Goal: Task Accomplishment & Management: Manage account settings

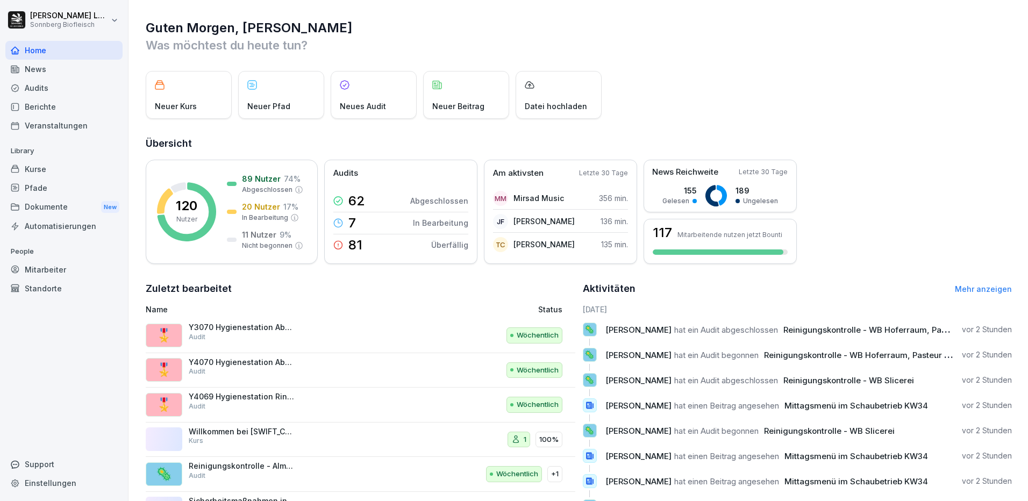
click at [31, 267] on div "Mitarbeiter" at bounding box center [63, 269] width 117 height 19
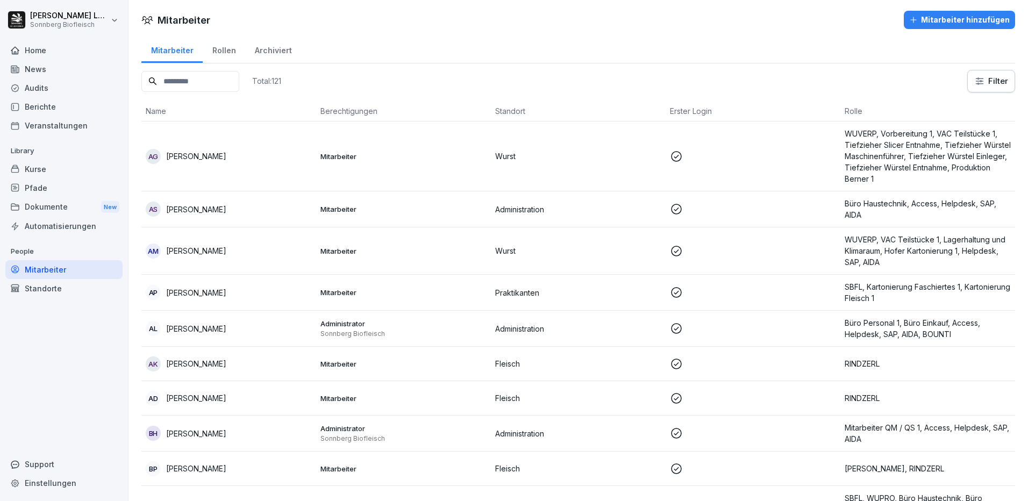
click at [49, 53] on div "Home" at bounding box center [63, 50] width 117 height 19
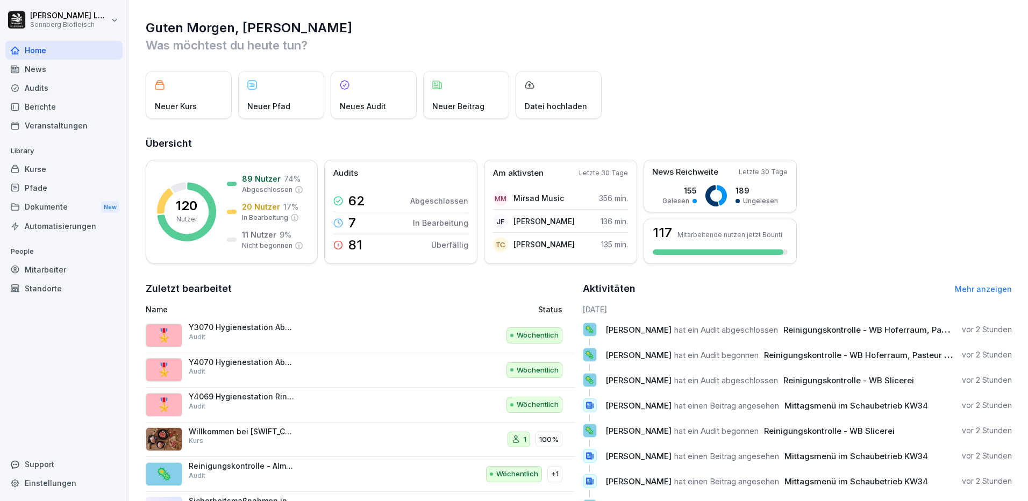
scroll to position [53, 0]
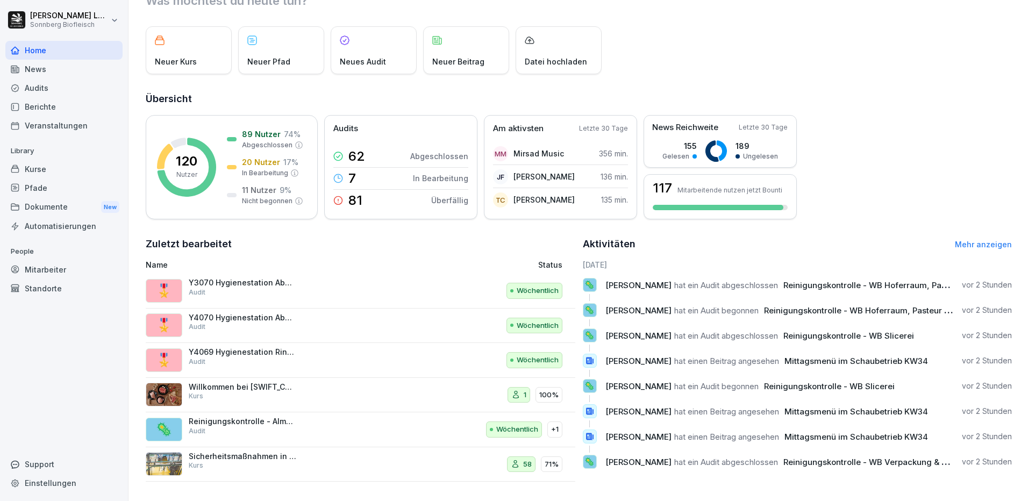
click at [50, 272] on div "Mitarbeiter" at bounding box center [63, 269] width 117 height 19
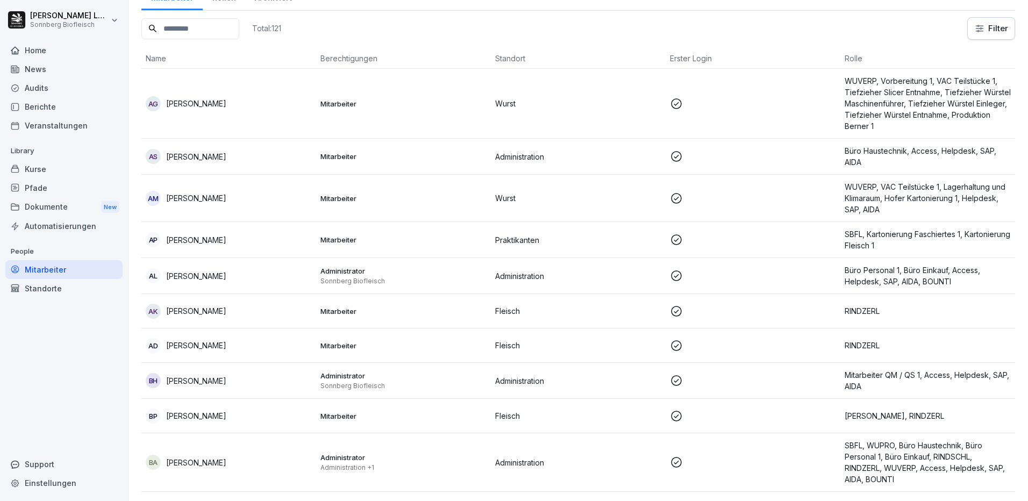
scroll to position [11, 0]
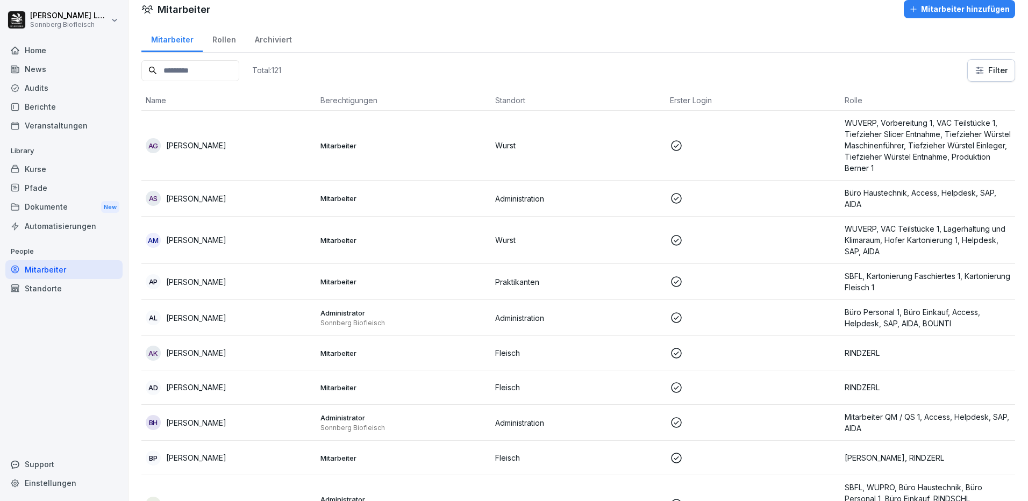
drag, startPoint x: 185, startPoint y: 69, endPoint x: 277, endPoint y: 144, distance: 118.5
click at [185, 69] on input at bounding box center [190, 70] width 98 height 21
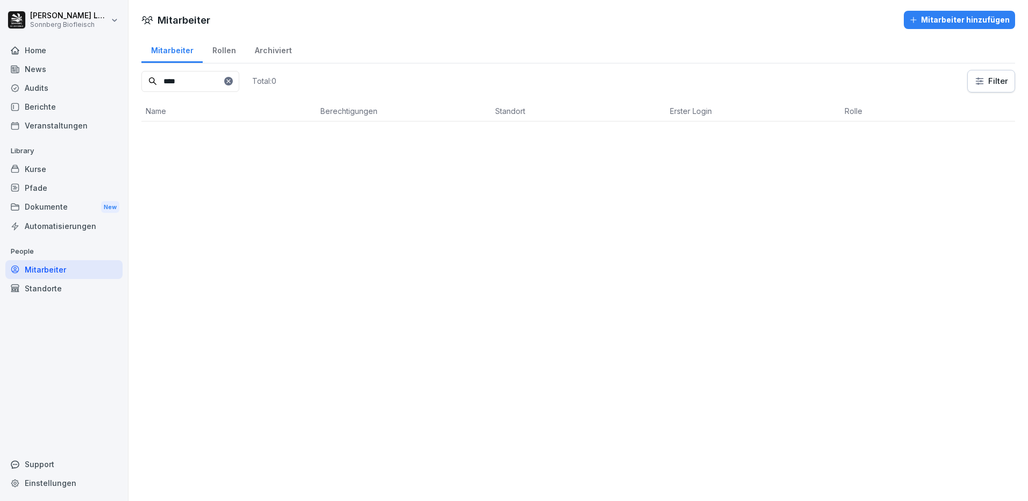
scroll to position [0, 0]
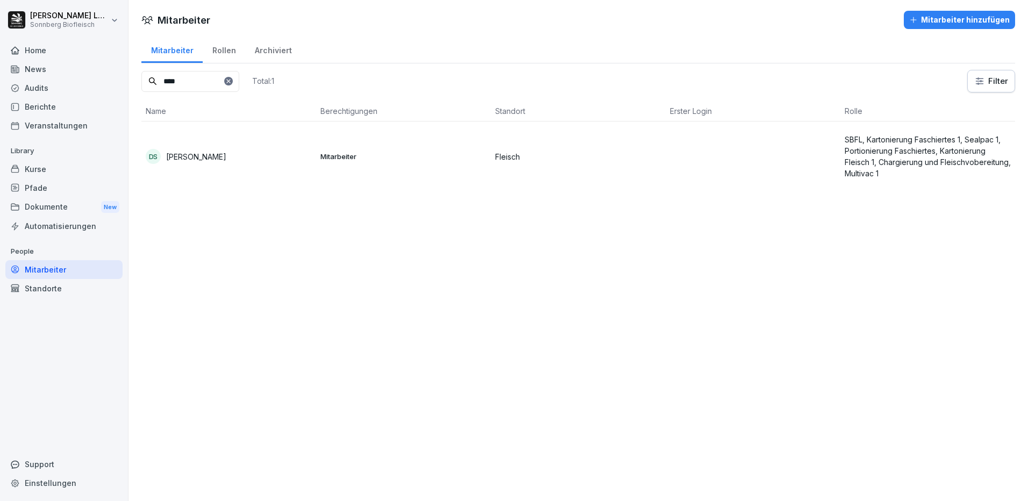
click at [347, 155] on p "Mitarbeiter" at bounding box center [403, 157] width 166 height 10
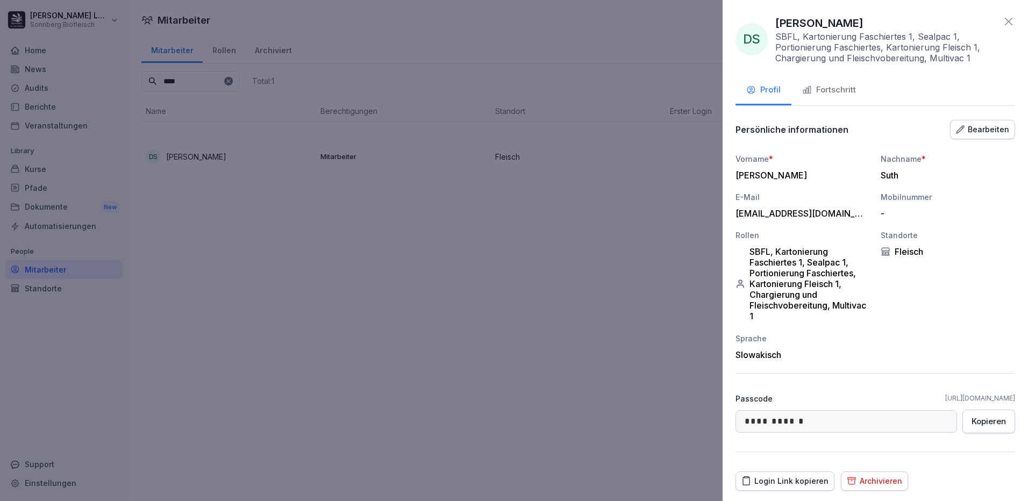
click at [821, 95] on div "Fortschritt" at bounding box center [829, 90] width 54 height 12
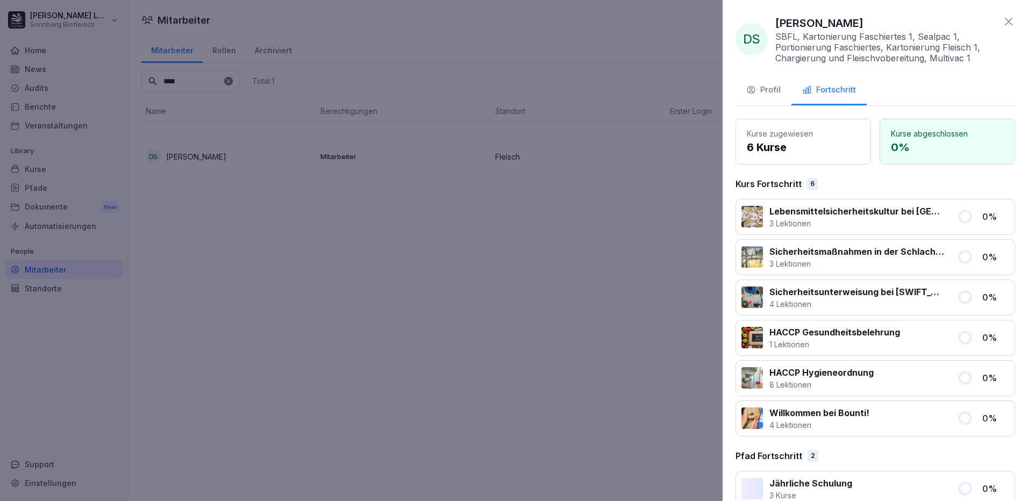
click at [1002, 26] on icon at bounding box center [1008, 21] width 13 height 13
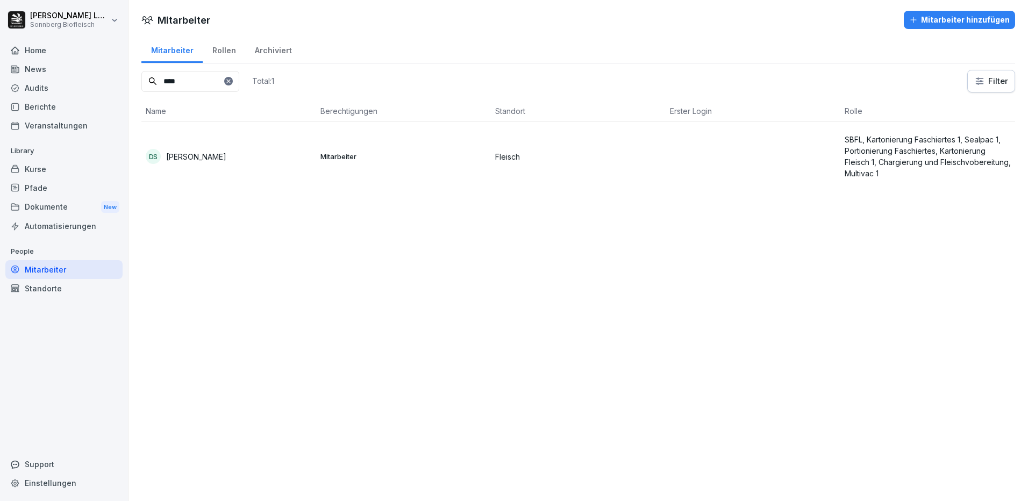
drag, startPoint x: 210, startPoint y: 84, endPoint x: 126, endPoint y: 82, distance: 84.4
click at [126, 82] on div "[PERSON_NAME] Sonnberg Biofleisch Home News Audits Berichte Veranstaltungen Lib…" at bounding box center [514, 250] width 1028 height 501
click at [232, 211] on div "[PERSON_NAME]" at bounding box center [229, 209] width 166 height 15
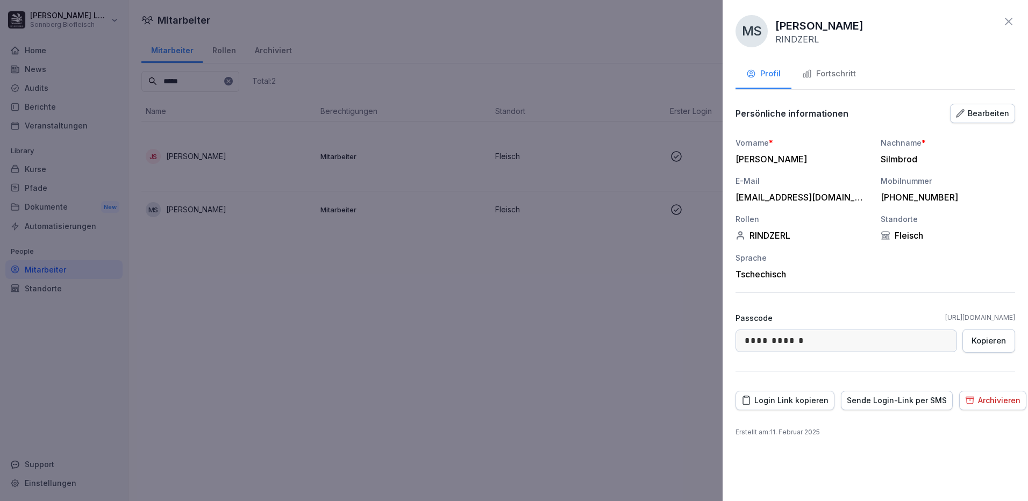
click at [836, 73] on div "Fortschritt" at bounding box center [829, 74] width 54 height 12
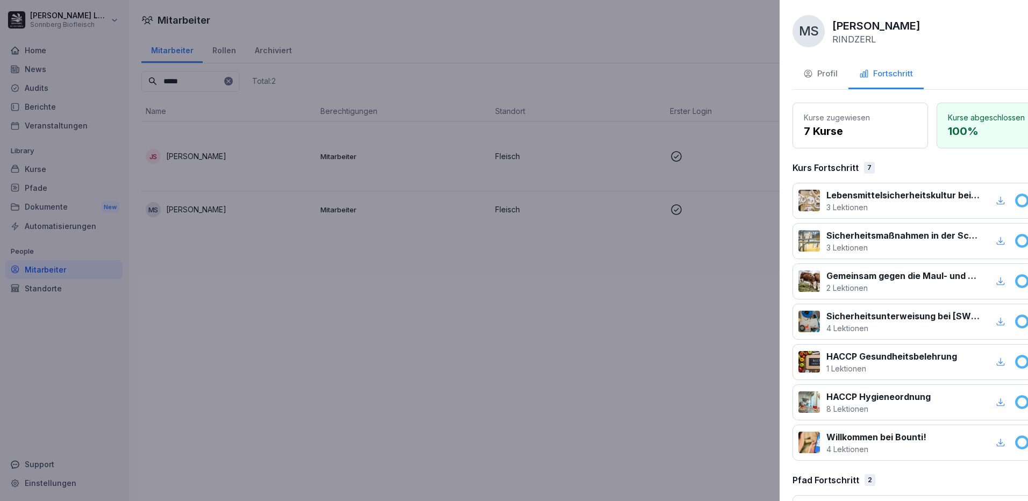
click at [274, 178] on div at bounding box center [514, 250] width 1028 height 501
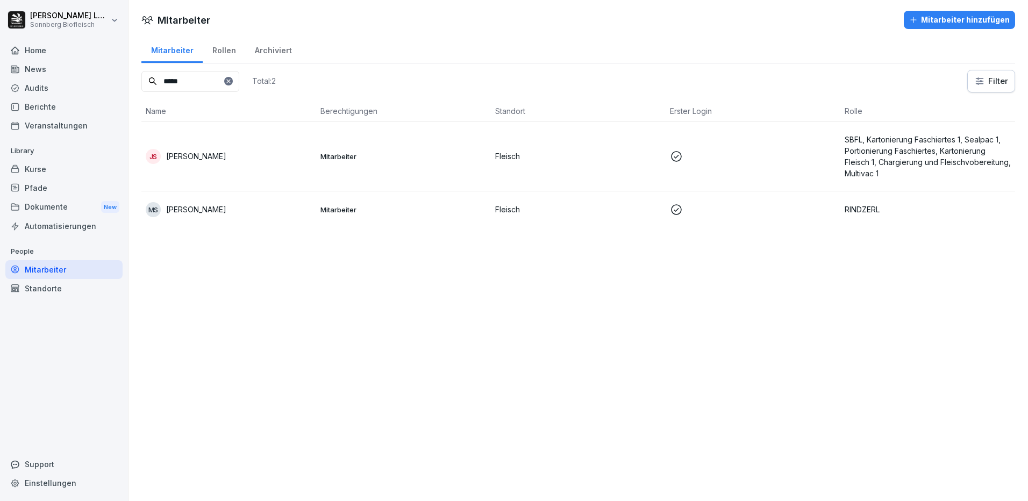
click at [274, 153] on div "JS [PERSON_NAME]" at bounding box center [229, 156] width 166 height 15
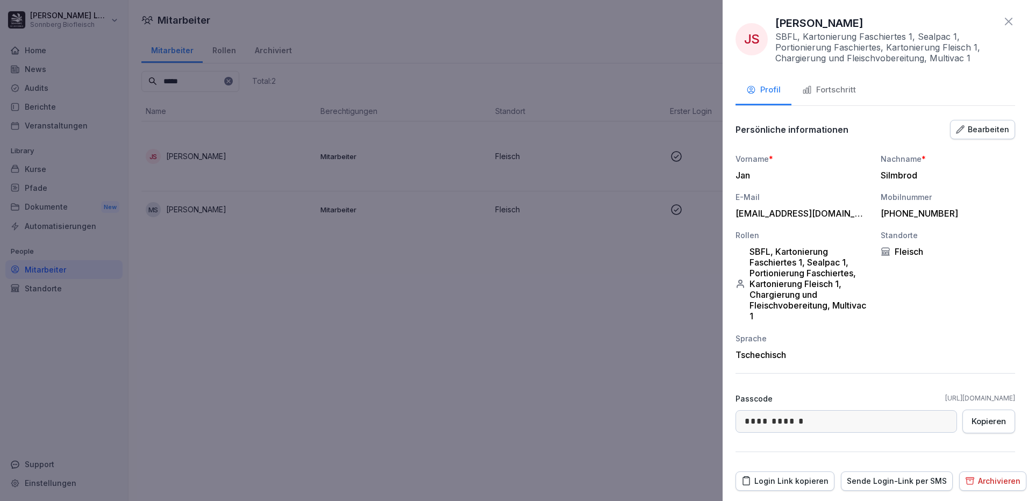
click at [835, 89] on div "Fortschritt" at bounding box center [829, 90] width 54 height 12
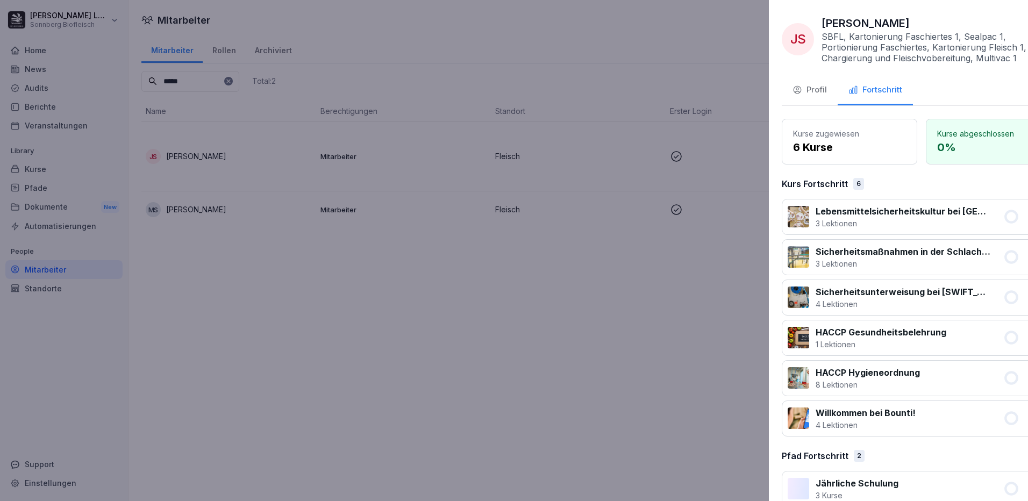
click at [446, 303] on div at bounding box center [514, 250] width 1028 height 501
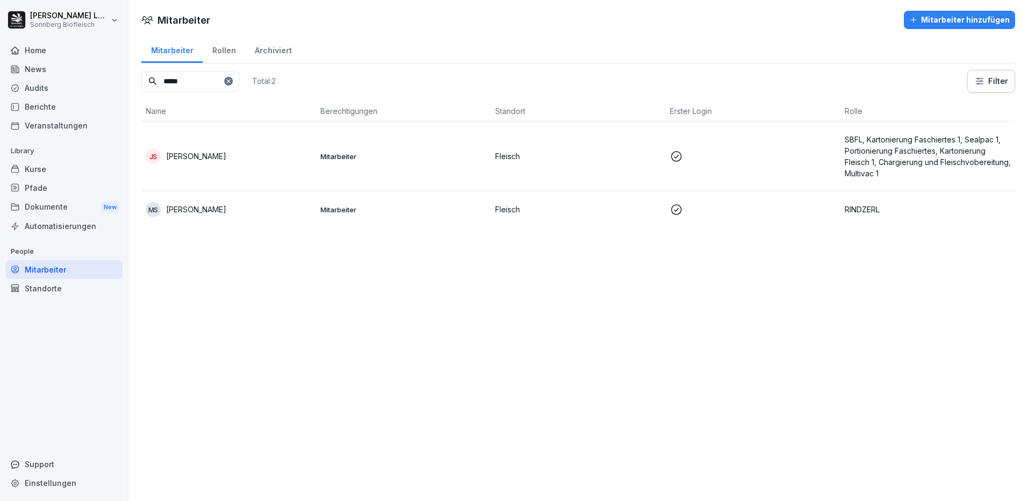
click at [197, 80] on input "*****" at bounding box center [190, 81] width 98 height 21
drag, startPoint x: 198, startPoint y: 80, endPoint x: 96, endPoint y: 70, distance: 102.5
click at [96, 70] on div "[PERSON_NAME] Sonnberg Biofleisch Home News Audits Berichte Veranstaltungen Lib…" at bounding box center [514, 250] width 1028 height 501
click at [506, 167] on td "Fleisch" at bounding box center [578, 156] width 175 height 70
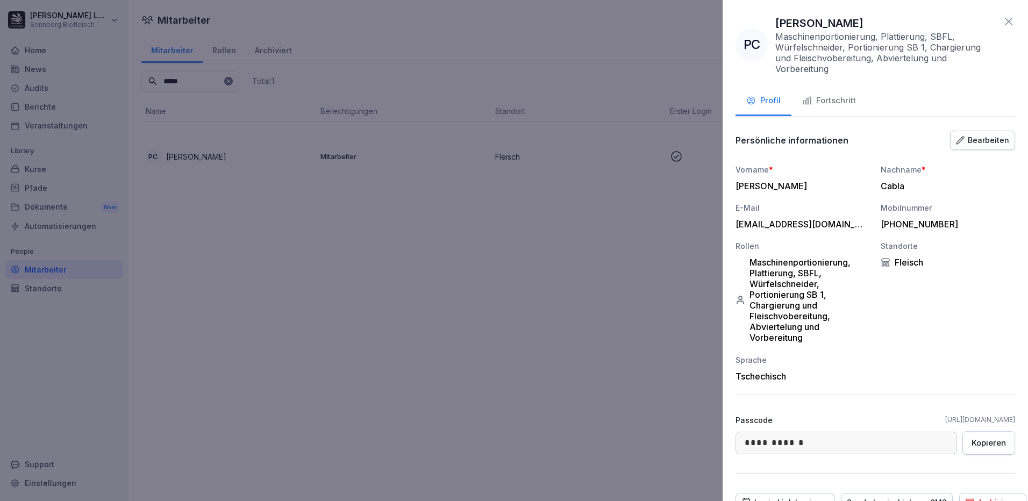
click at [856, 101] on button "Fortschritt" at bounding box center [828, 101] width 75 height 29
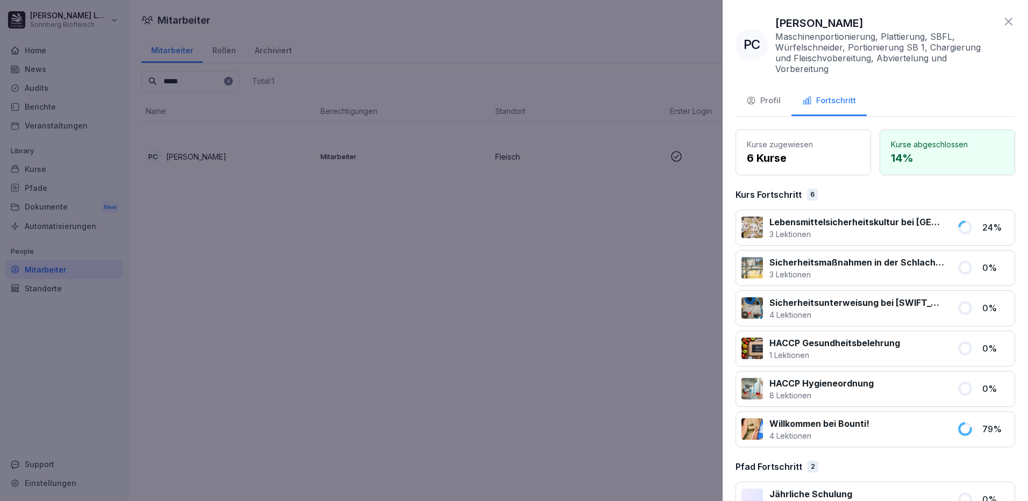
click at [588, 250] on div at bounding box center [514, 250] width 1028 height 501
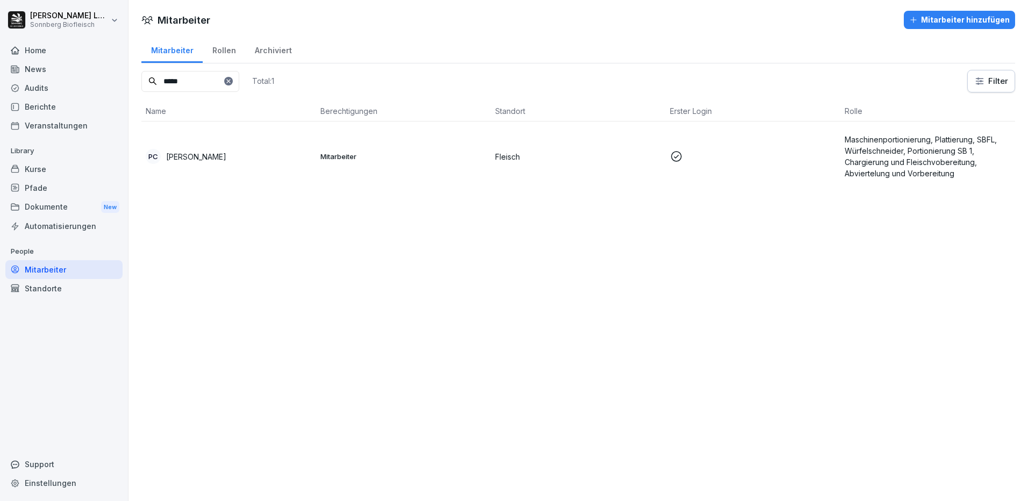
drag, startPoint x: 194, startPoint y: 80, endPoint x: 159, endPoint y: 79, distance: 35.0
click at [159, 79] on input "*****" at bounding box center [190, 81] width 98 height 21
click at [247, 157] on div "JS [PERSON_NAME]" at bounding box center [229, 156] width 166 height 15
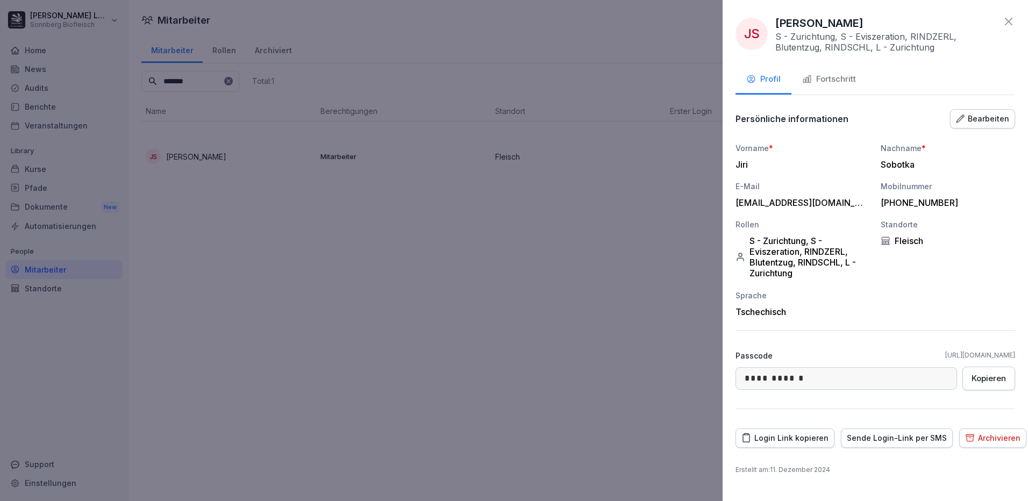
click at [836, 79] on div "Fortschritt" at bounding box center [829, 79] width 54 height 12
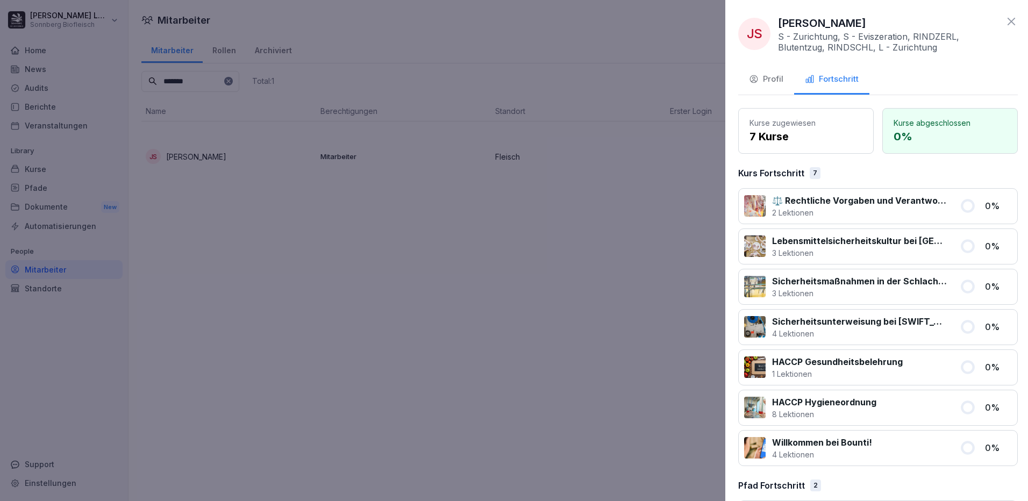
click at [194, 71] on div at bounding box center [514, 250] width 1028 height 501
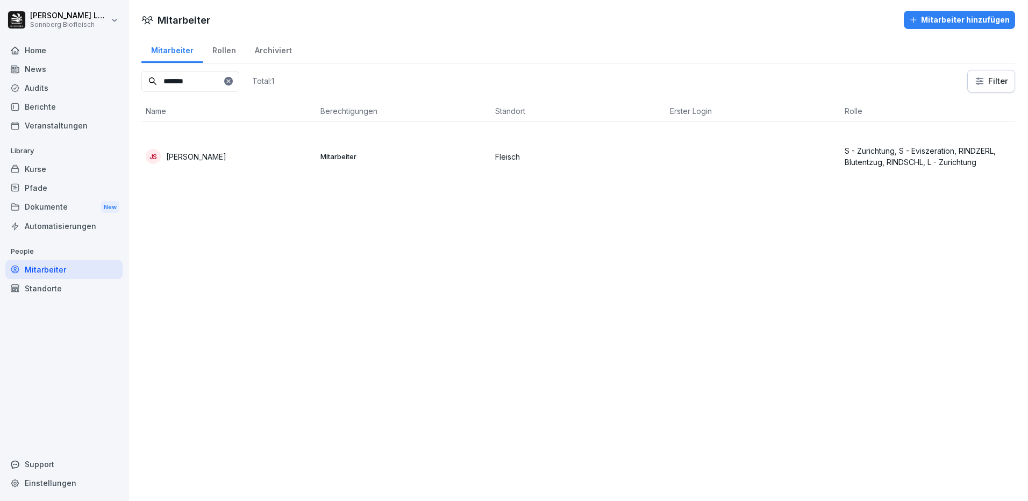
click at [210, 80] on input "*******" at bounding box center [190, 81] width 98 height 21
drag, startPoint x: 210, startPoint y: 81, endPoint x: 38, endPoint y: 49, distance: 174.9
click at [38, 49] on div "[PERSON_NAME] Sonnberg Biofleisch Home News Audits Berichte Veranstaltungen Lib…" at bounding box center [514, 250] width 1028 height 501
click at [221, 163] on div "MU [PERSON_NAME]" at bounding box center [229, 156] width 166 height 15
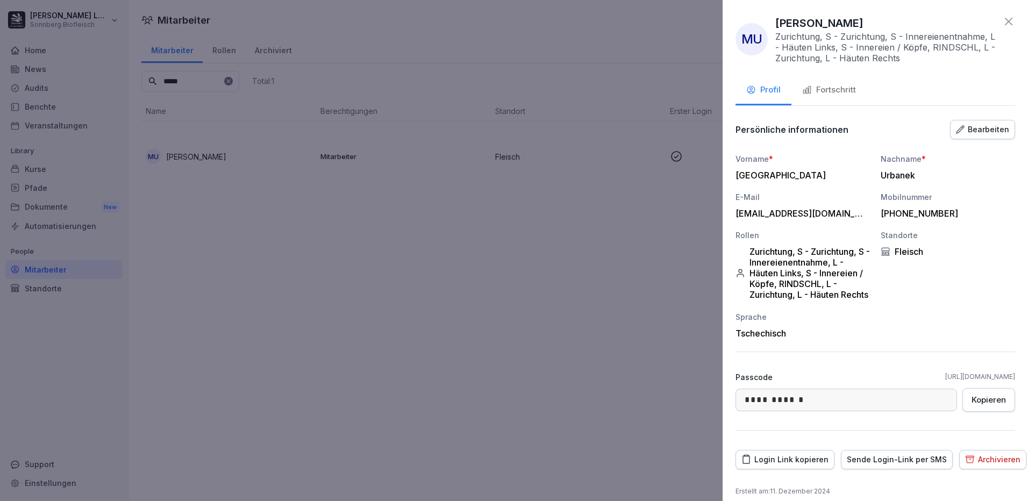
click at [814, 86] on div "Fortschritt" at bounding box center [829, 90] width 54 height 12
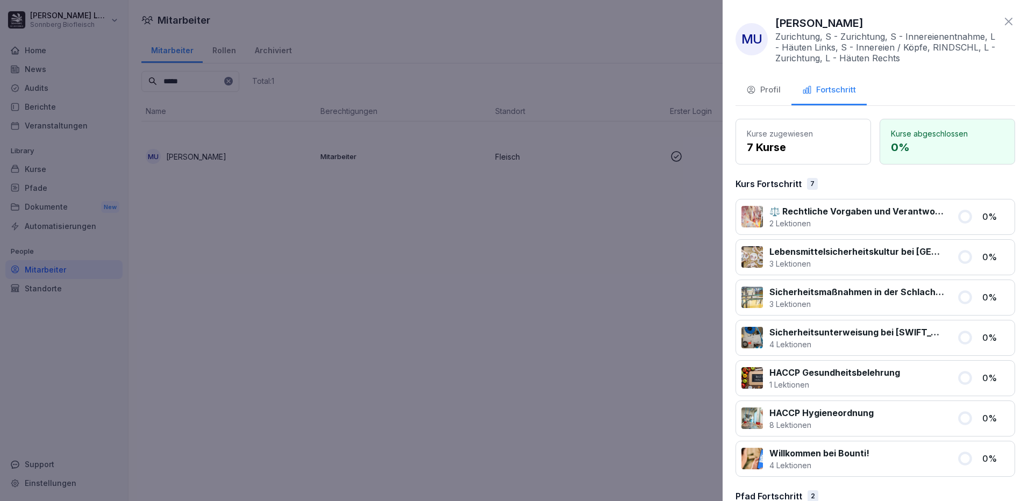
click at [547, 254] on div at bounding box center [514, 250] width 1028 height 501
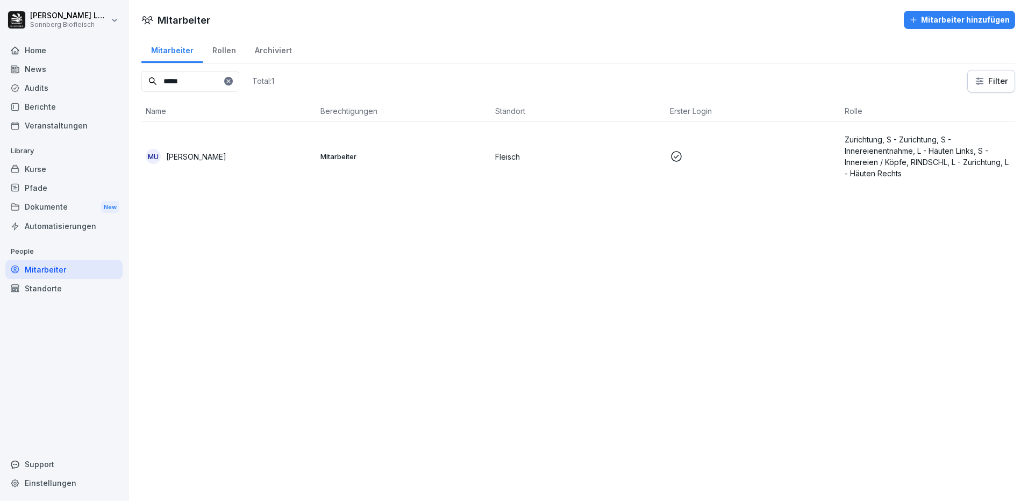
drag, startPoint x: 219, startPoint y: 82, endPoint x: 87, endPoint y: 53, distance: 135.4
click at [87, 53] on div "[PERSON_NAME] Sonnberg Biofleisch Home News Audits Berichte Veranstaltungen Lib…" at bounding box center [514, 250] width 1028 height 501
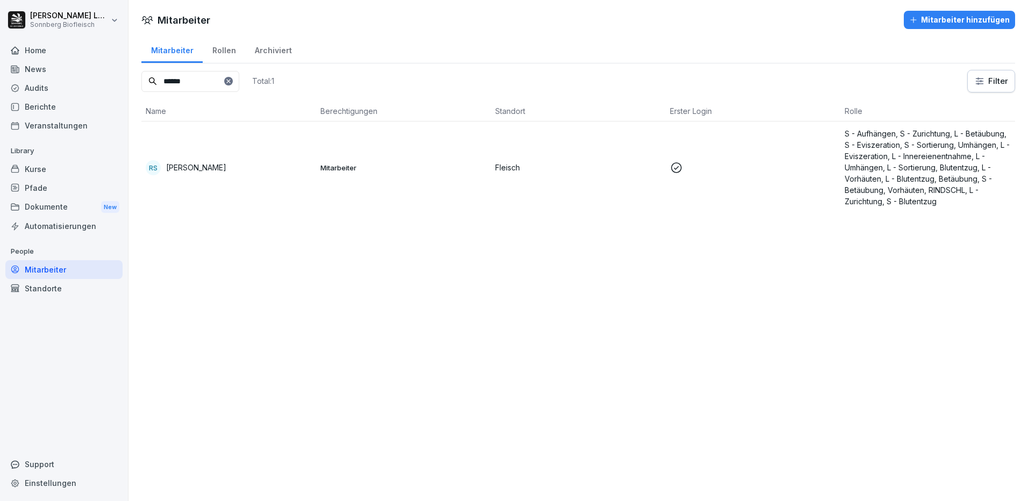
click at [319, 179] on td "Mitarbeiter" at bounding box center [403, 167] width 175 height 92
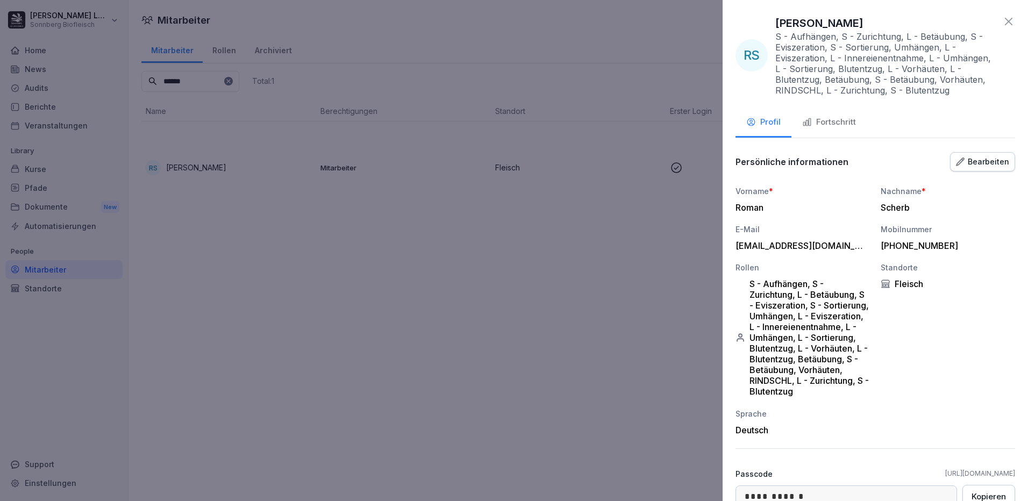
click at [841, 124] on div "Fortschritt" at bounding box center [829, 122] width 54 height 12
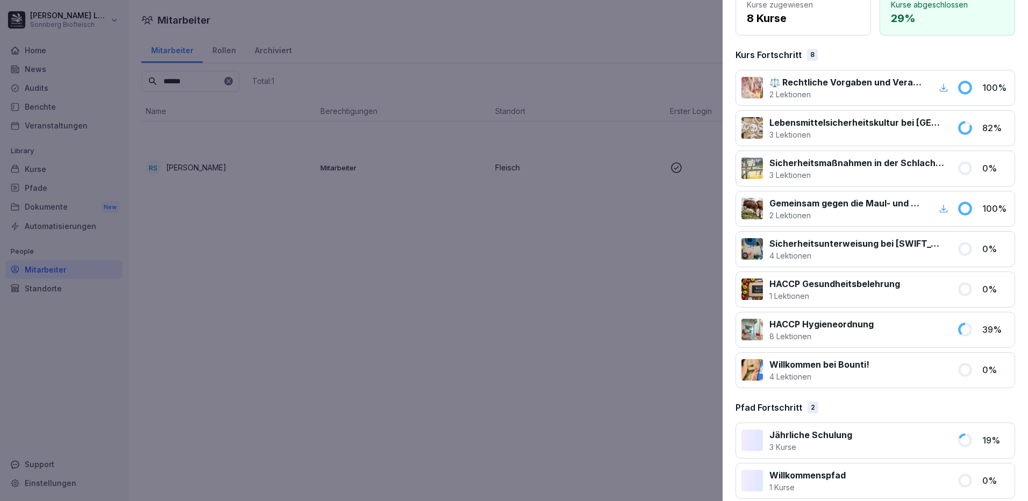
scroll to position [174, 0]
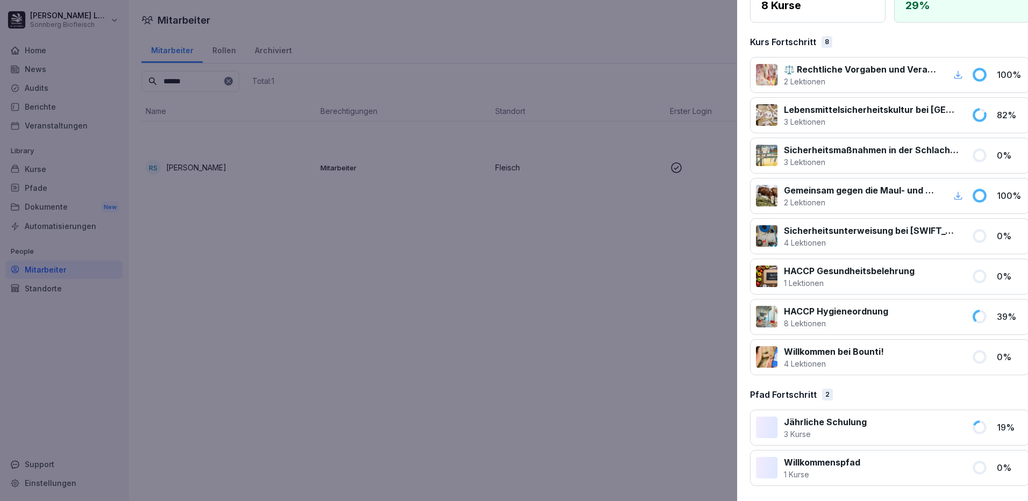
click at [500, 285] on div at bounding box center [514, 250] width 1028 height 501
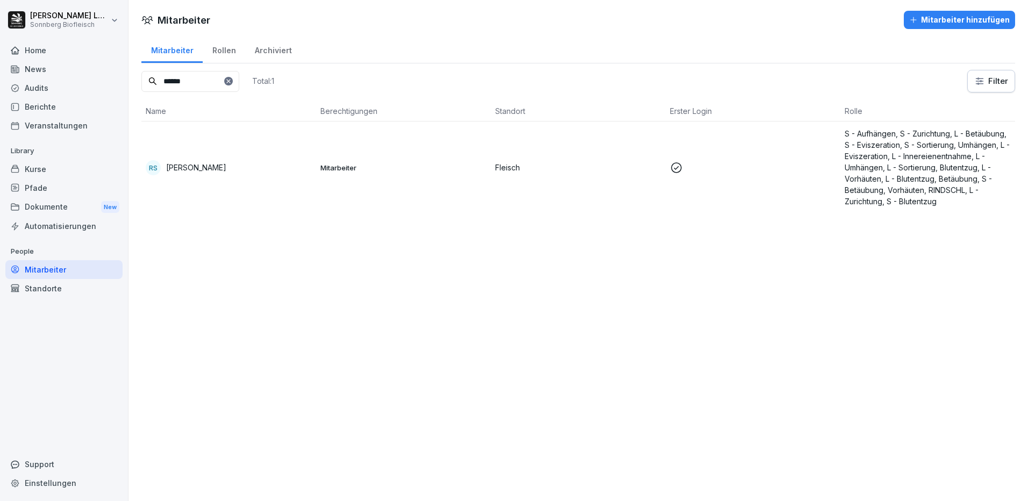
drag, startPoint x: 191, startPoint y: 85, endPoint x: 126, endPoint y: 71, distance: 66.5
click at [126, 71] on div "[PERSON_NAME] Sonnberg Biofleisch Home News Audits Berichte Veranstaltungen Lib…" at bounding box center [514, 250] width 1028 height 501
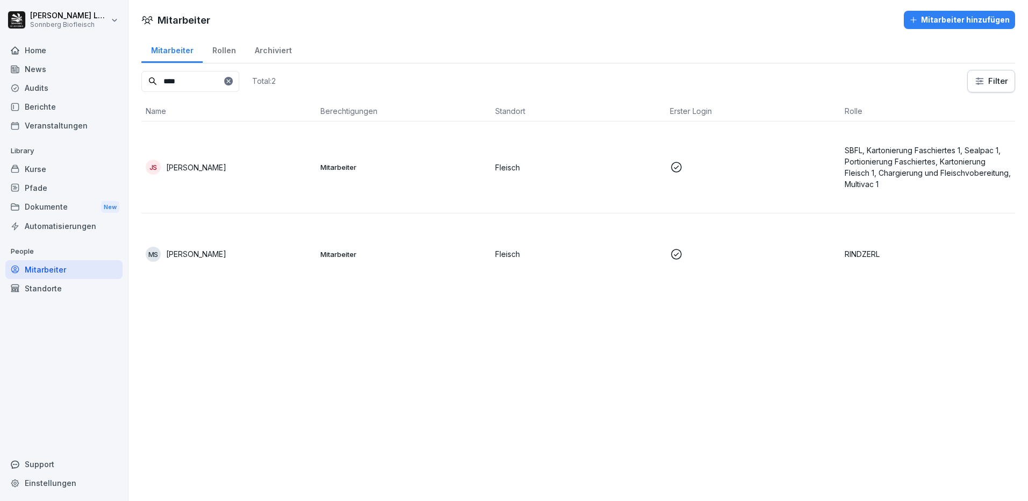
drag, startPoint x: 195, startPoint y: 86, endPoint x: 152, endPoint y: 78, distance: 43.2
click at [152, 78] on div "****" at bounding box center [190, 81] width 98 height 21
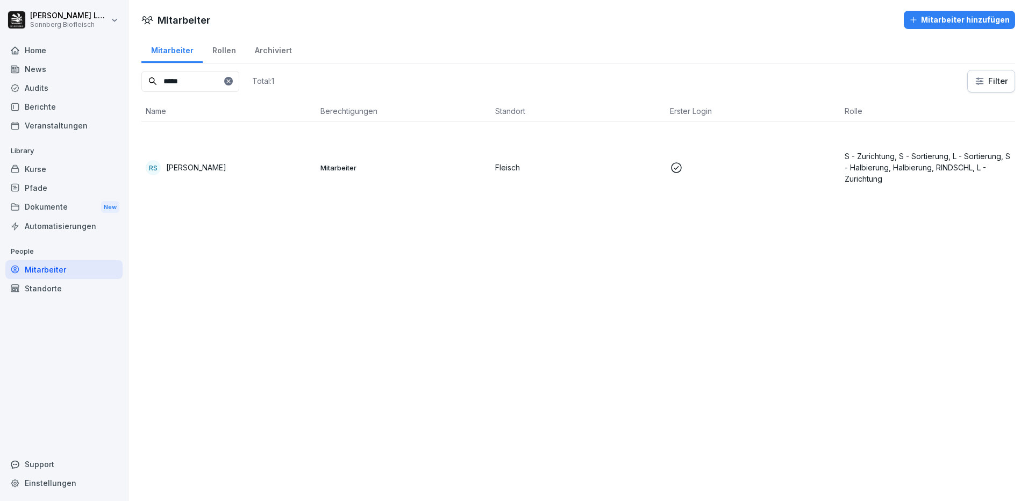
click at [216, 171] on p "[PERSON_NAME]" at bounding box center [196, 167] width 60 height 11
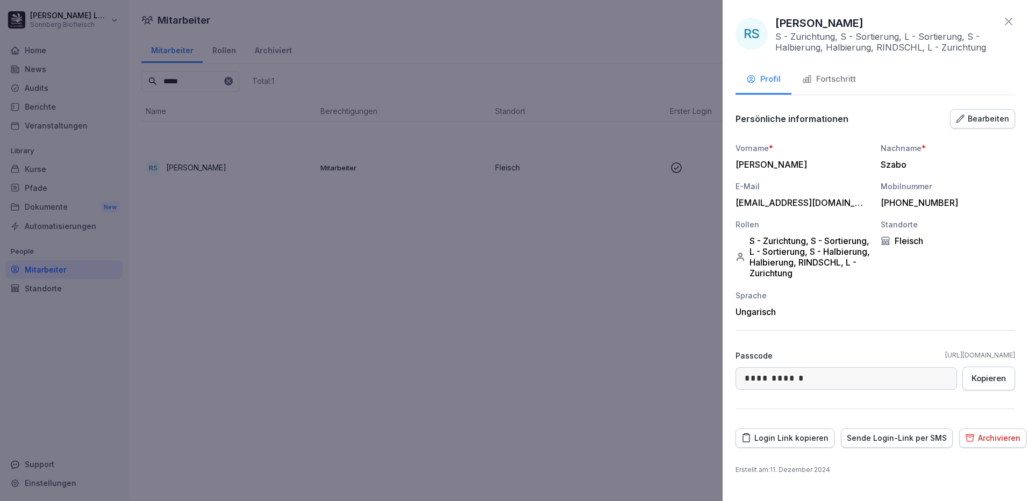
click at [843, 79] on div "Fortschritt" at bounding box center [829, 79] width 54 height 12
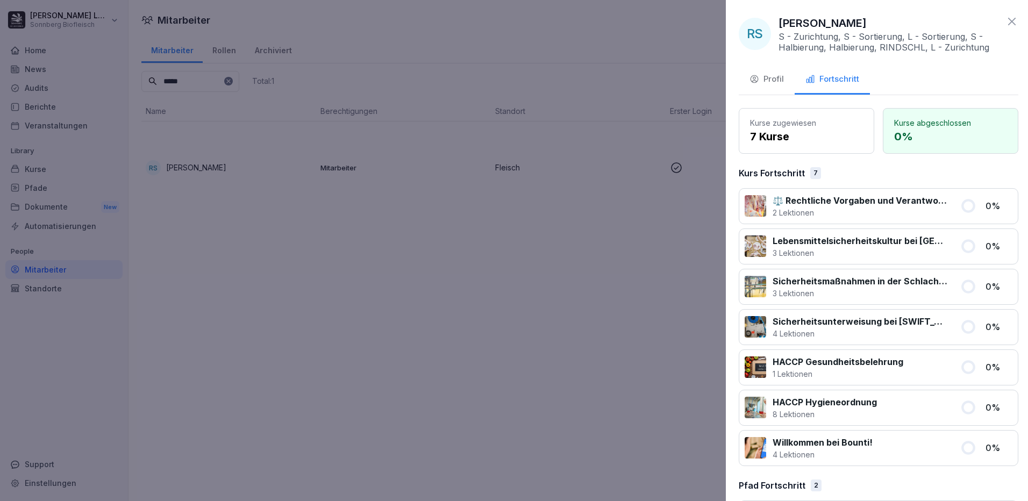
drag, startPoint x: 233, startPoint y: 131, endPoint x: 222, endPoint y: 121, distance: 15.2
click at [222, 121] on div at bounding box center [514, 250] width 1028 height 501
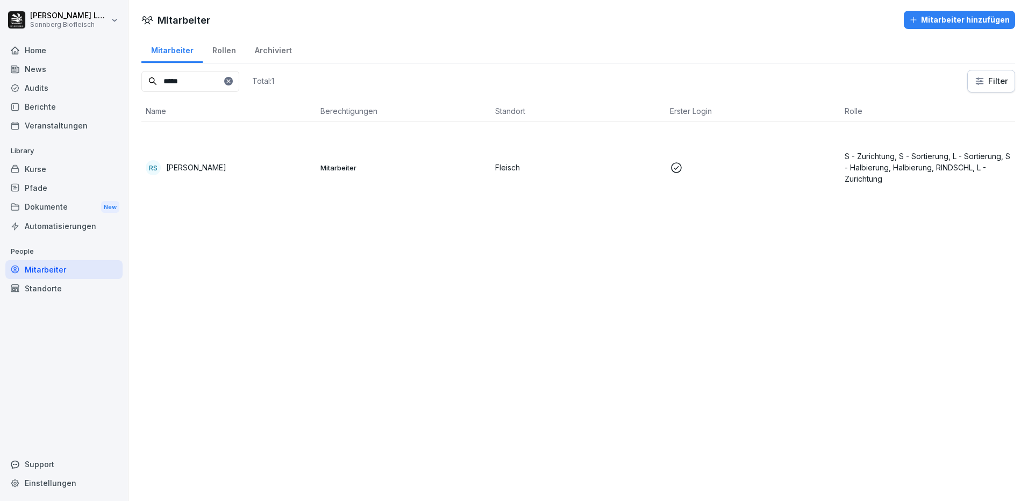
drag, startPoint x: 212, startPoint y: 80, endPoint x: 90, endPoint y: 59, distance: 123.8
click at [90, 59] on div "[PERSON_NAME] Sonnberg Biofleisch Home News Audits Berichte Veranstaltungen Lib…" at bounding box center [514, 250] width 1028 height 501
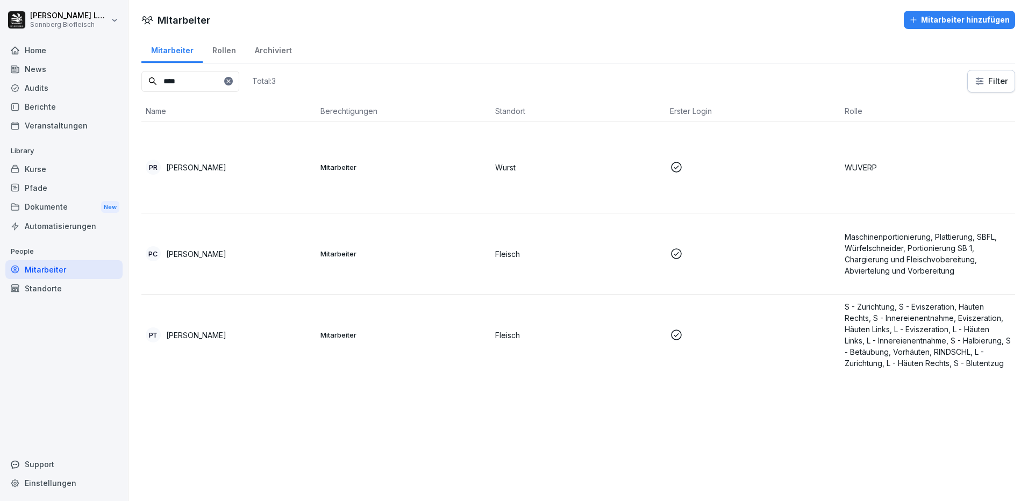
click at [290, 331] on div "PT [PERSON_NAME]" at bounding box center [229, 334] width 166 height 15
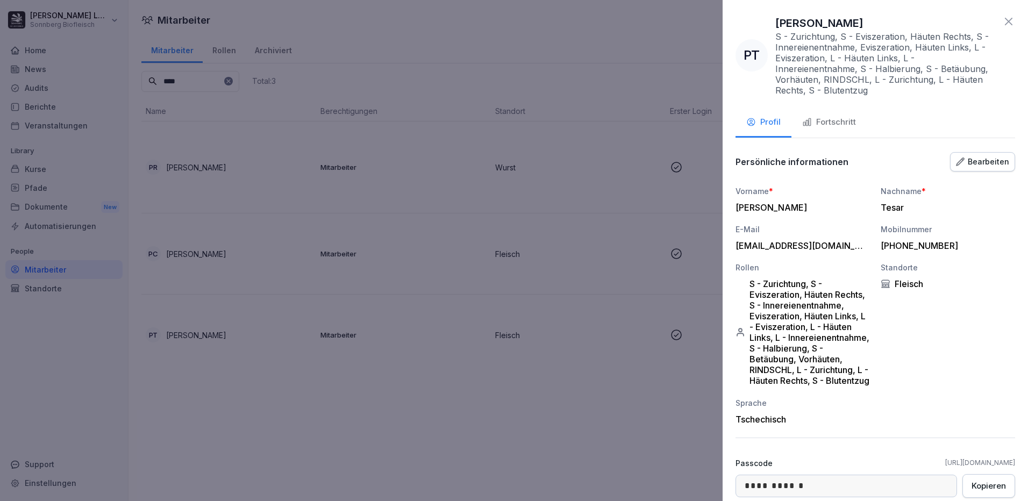
click at [825, 123] on div "Fortschritt" at bounding box center [829, 122] width 54 height 12
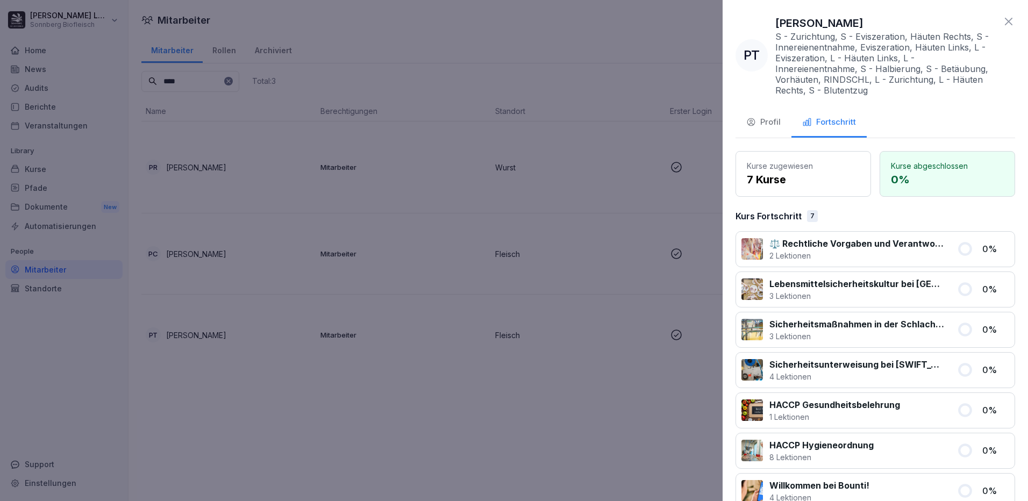
click at [314, 367] on div at bounding box center [514, 250] width 1028 height 501
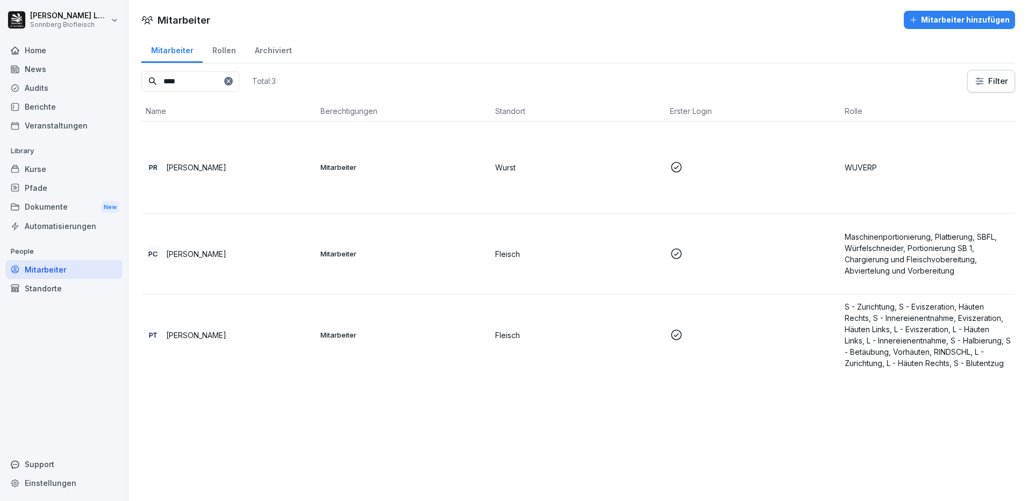
drag, startPoint x: 197, startPoint y: 82, endPoint x: 82, endPoint y: 75, distance: 115.2
click at [82, 75] on div "[PERSON_NAME] Sonnberg Biofleisch Home News Audits Berichte Veranstaltungen Lib…" at bounding box center [514, 250] width 1028 height 501
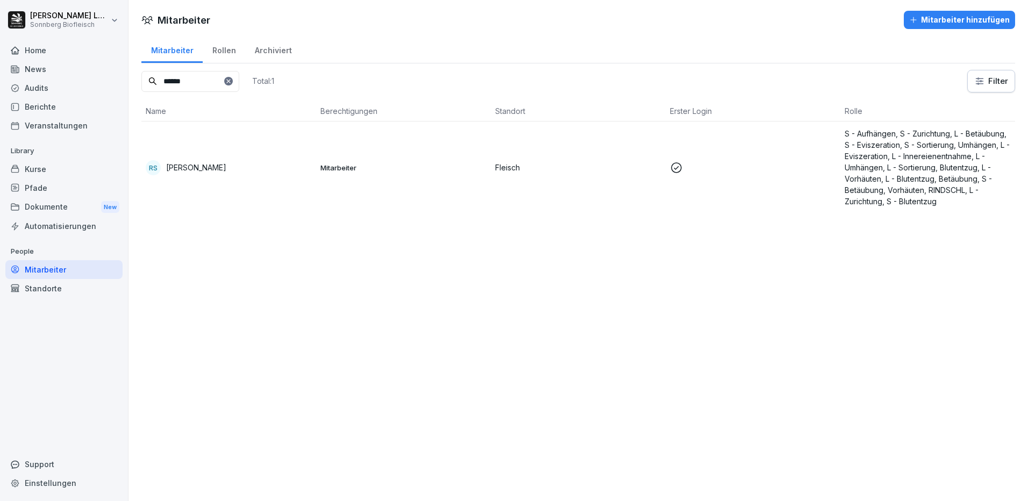
click at [260, 176] on td "RS [PERSON_NAME]" at bounding box center [228, 167] width 175 height 92
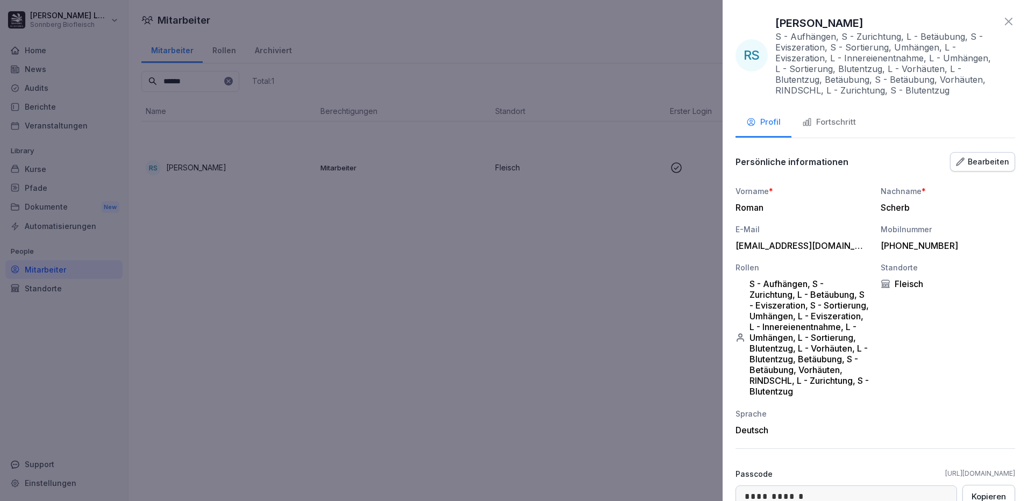
click at [839, 124] on div "Fortschritt" at bounding box center [829, 122] width 54 height 12
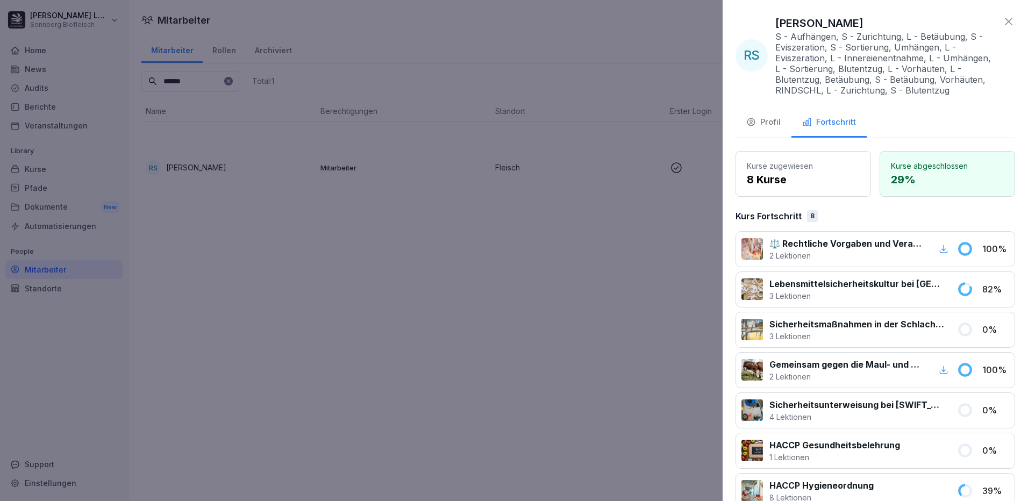
scroll to position [108, 0]
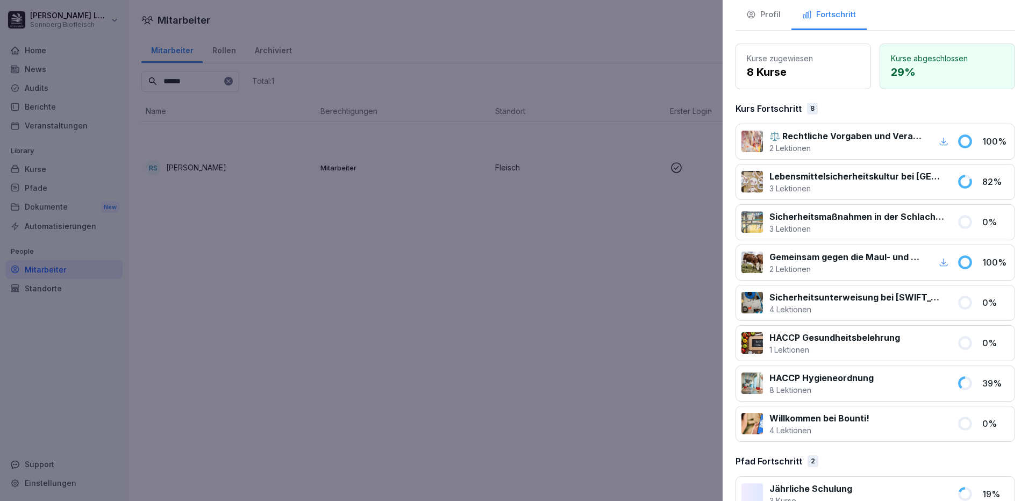
click at [680, 380] on div at bounding box center [514, 250] width 1028 height 501
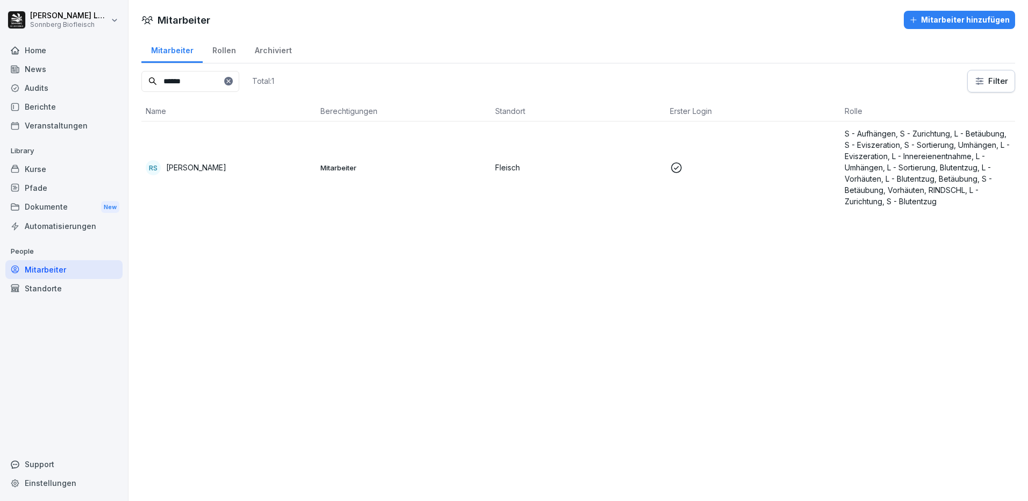
drag, startPoint x: 199, startPoint y: 80, endPoint x: 85, endPoint y: 38, distance: 120.7
click at [85, 38] on div "[PERSON_NAME] Sonnberg Biofleisch Home News Audits Berichte Veranstaltungen Lib…" at bounding box center [514, 250] width 1028 height 501
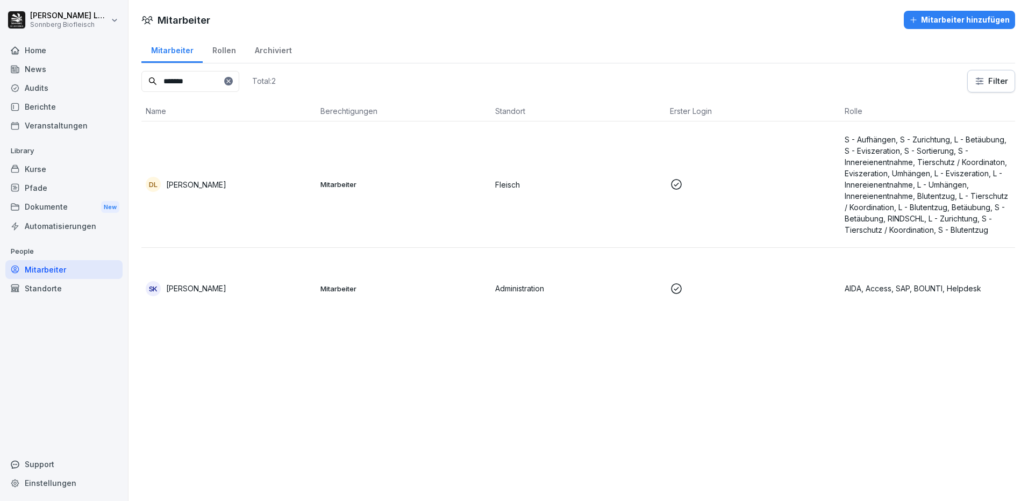
click at [231, 199] on td "DL [PERSON_NAME]" at bounding box center [228, 184] width 175 height 126
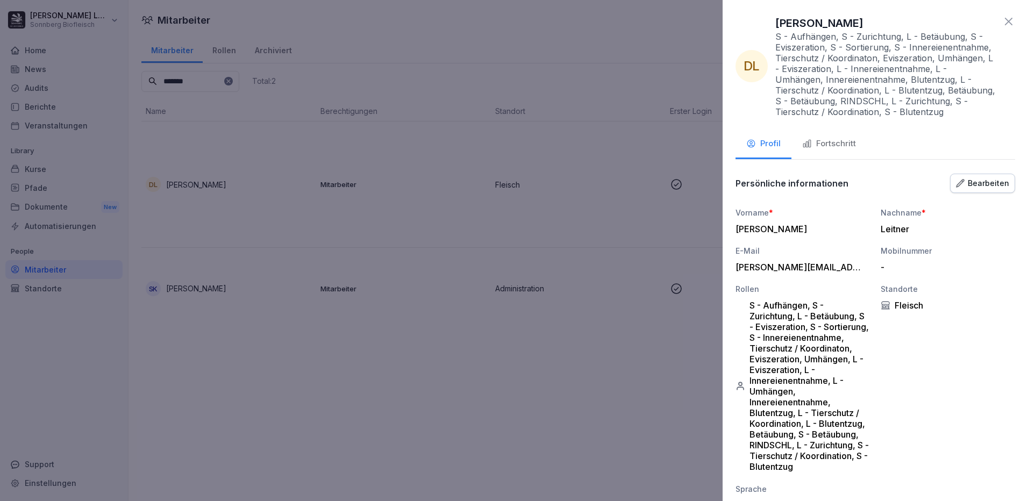
click at [834, 150] on div "Fortschritt" at bounding box center [829, 144] width 54 height 12
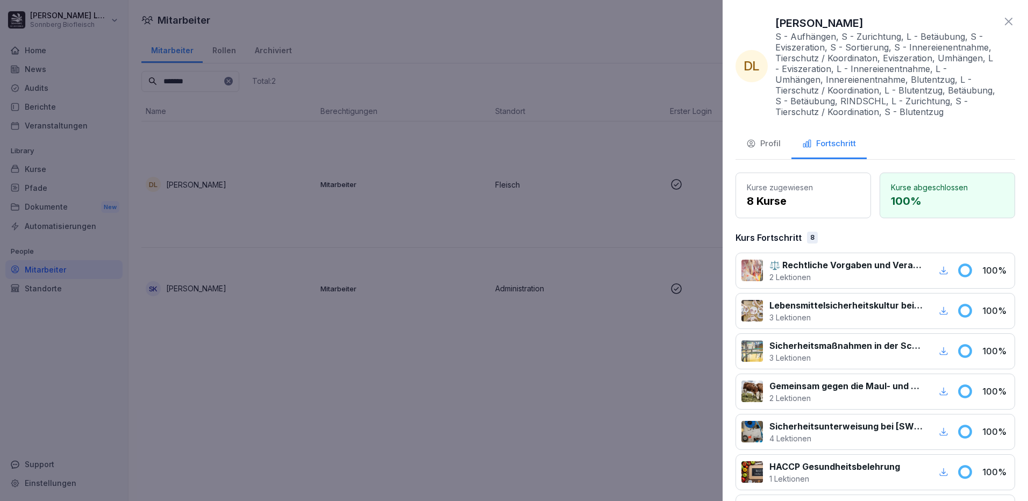
click at [778, 150] on div "Profil" at bounding box center [763, 144] width 34 height 12
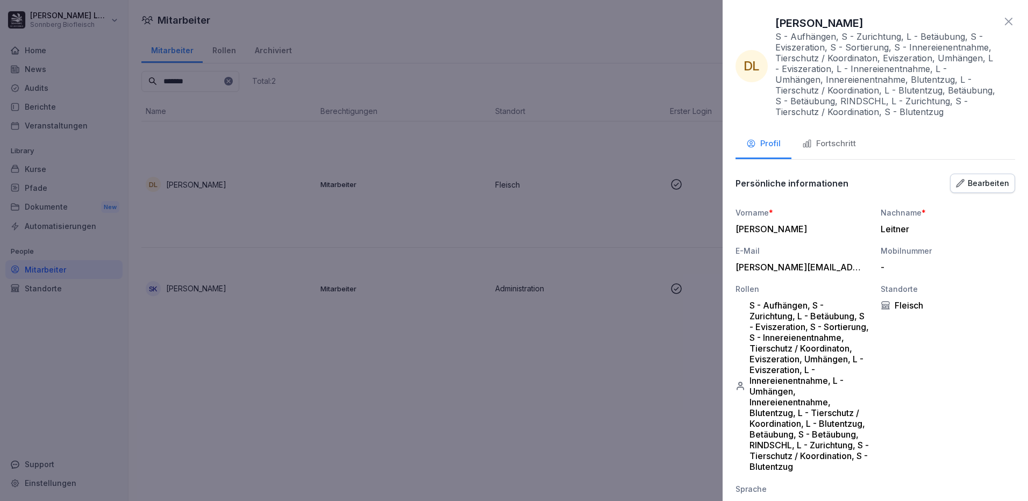
click at [817, 150] on div "Fortschritt" at bounding box center [829, 144] width 54 height 12
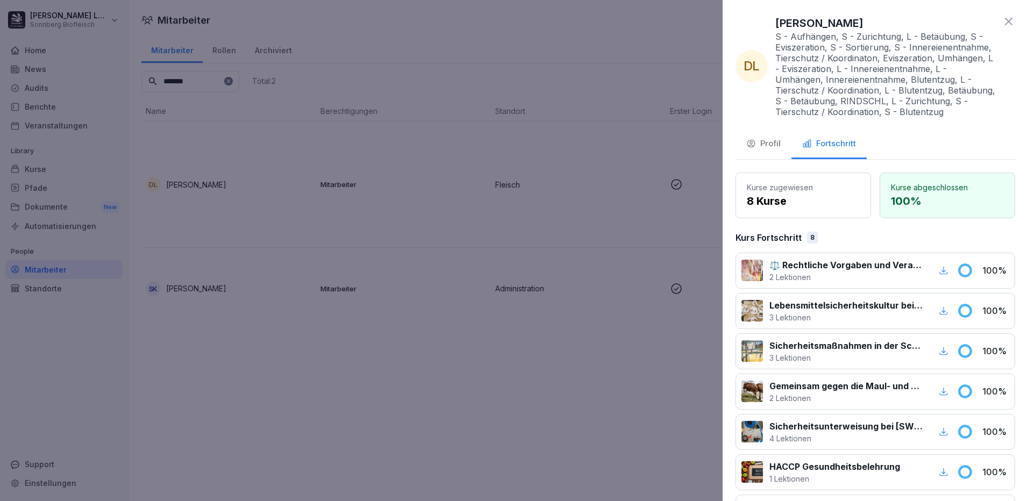
click at [396, 259] on div at bounding box center [514, 250] width 1028 height 501
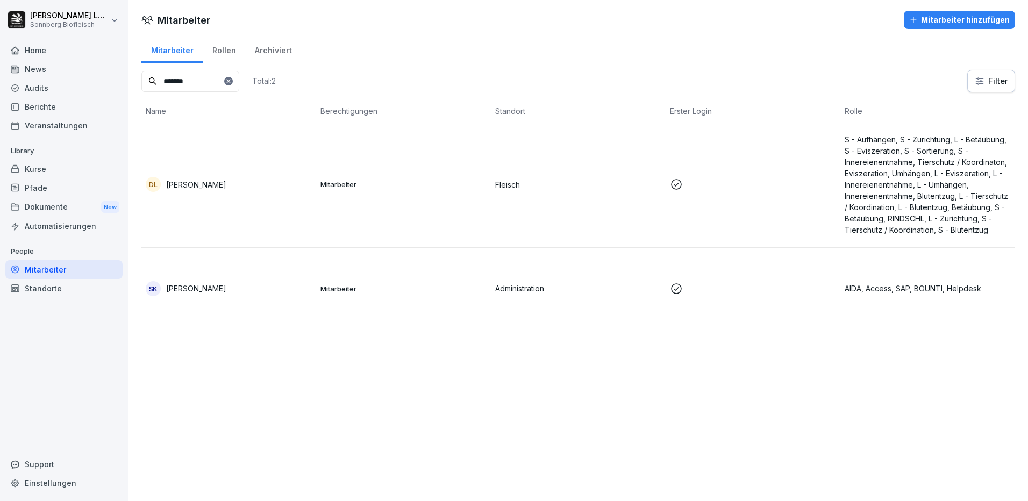
drag, startPoint x: 214, startPoint y: 81, endPoint x: 94, endPoint y: 65, distance: 120.9
click at [94, 65] on div "[PERSON_NAME] Sonnberg Biofleisch Home News Audits Berichte Veranstaltungen Lib…" at bounding box center [514, 250] width 1028 height 501
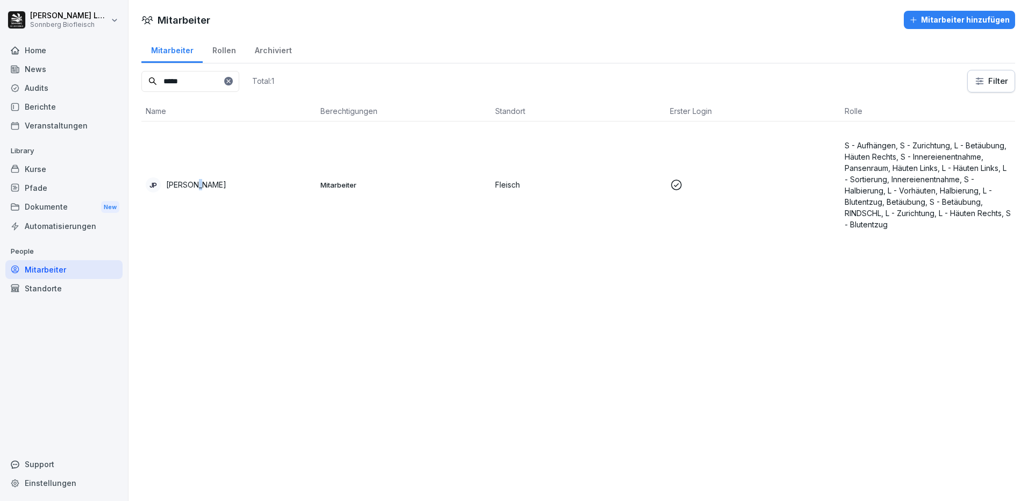
click at [196, 167] on td "JP [PERSON_NAME]" at bounding box center [228, 184] width 175 height 126
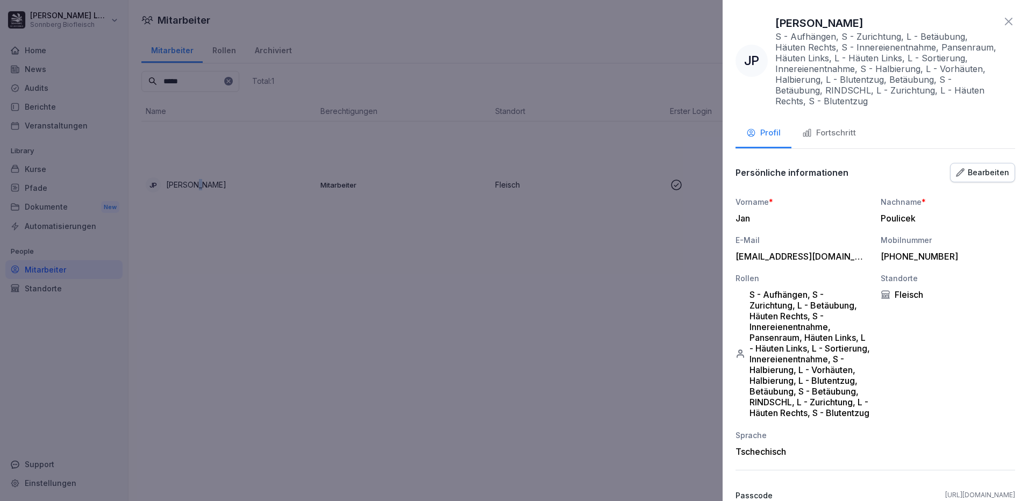
click at [839, 131] on div "Fortschritt" at bounding box center [829, 133] width 54 height 12
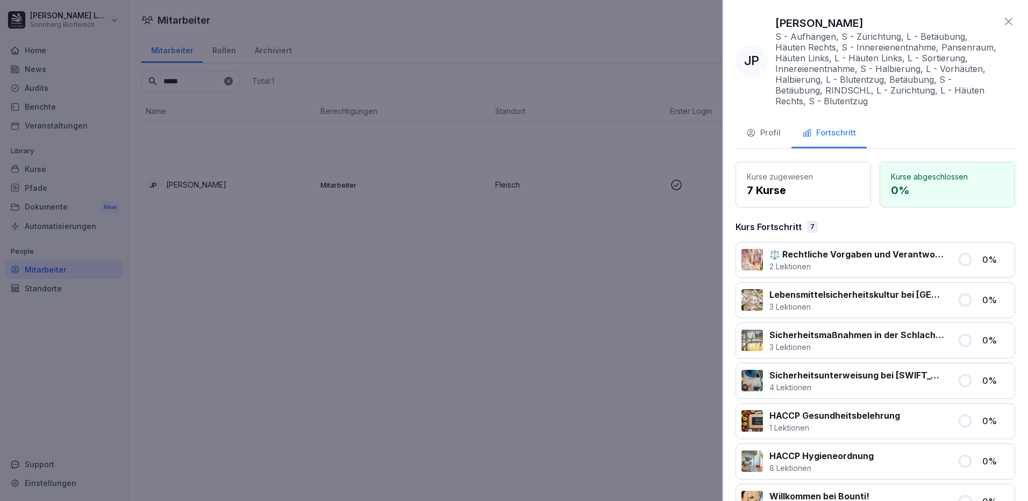
drag, startPoint x: 485, startPoint y: 311, endPoint x: 232, endPoint y: 139, distance: 306.1
click at [472, 297] on div at bounding box center [514, 250] width 1028 height 501
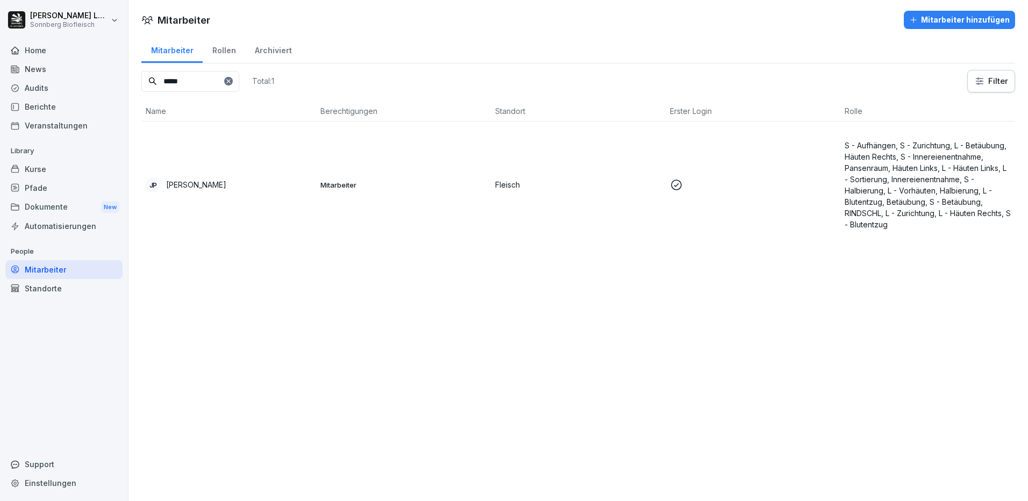
drag, startPoint x: 199, startPoint y: 83, endPoint x: 103, endPoint y: 61, distance: 98.6
click at [103, 61] on div "[PERSON_NAME] Sonnberg Biofleisch Home News Audits Berichte Veranstaltungen Lib…" at bounding box center [514, 250] width 1028 height 501
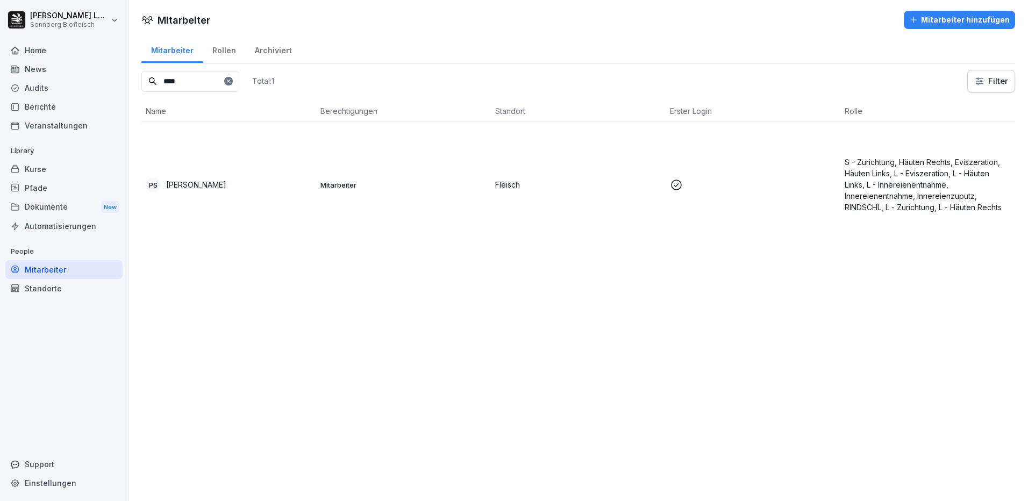
click at [306, 184] on div "[PERSON_NAME]" at bounding box center [229, 184] width 166 height 15
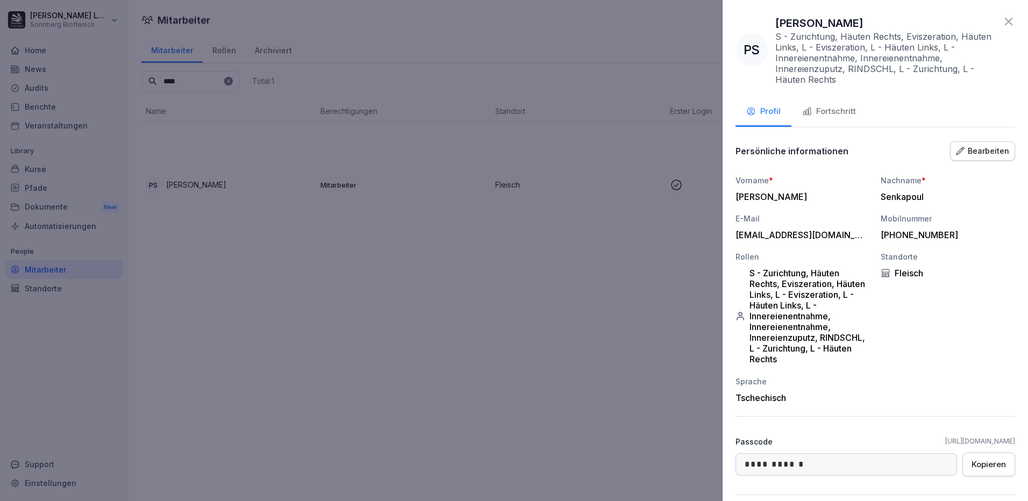
click at [841, 110] on div "Fortschritt" at bounding box center [829, 111] width 54 height 12
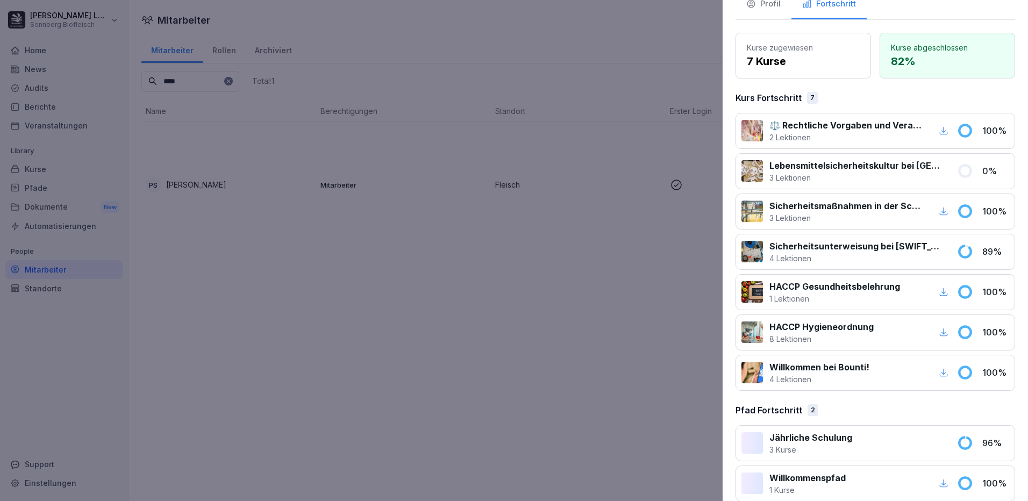
scroll to position [123, 0]
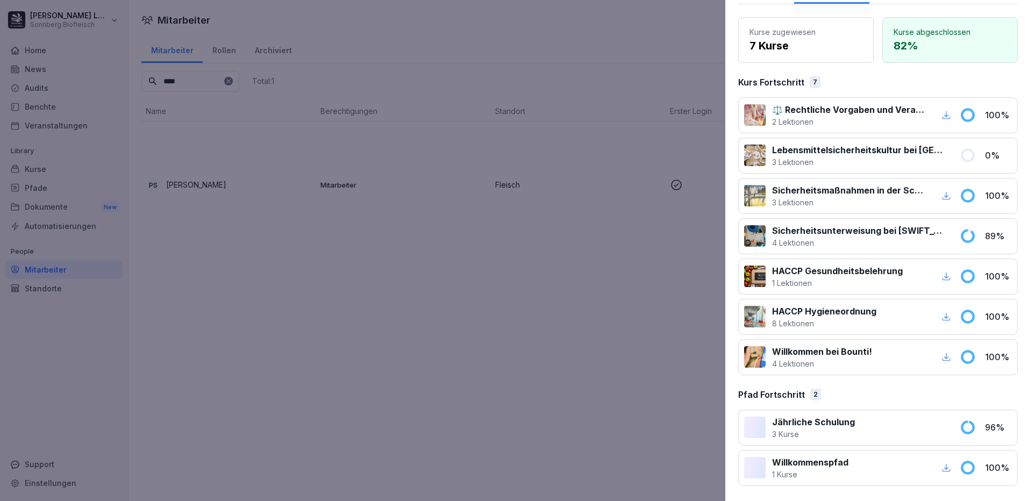
drag, startPoint x: 408, startPoint y: 278, endPoint x: 244, endPoint y: 155, distance: 204.7
click at [409, 278] on div at bounding box center [514, 250] width 1028 height 501
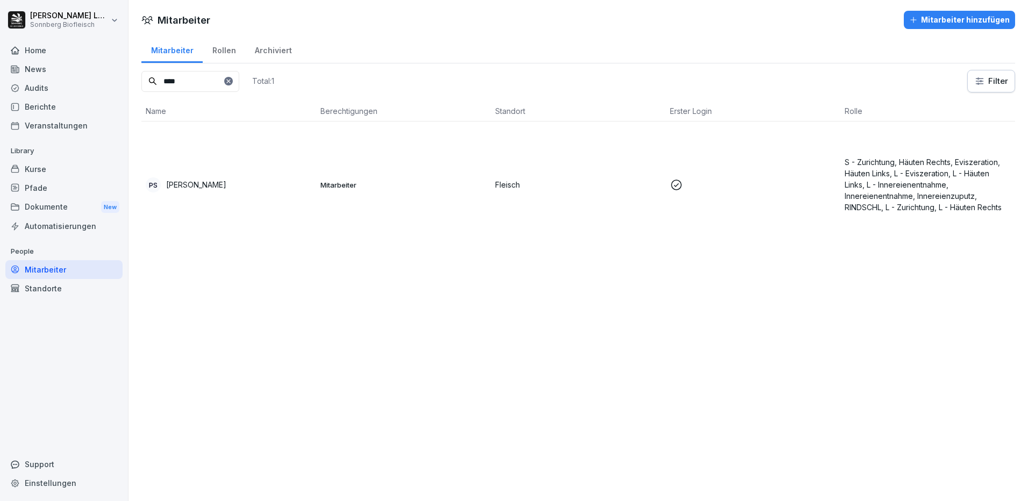
drag, startPoint x: 194, startPoint y: 83, endPoint x: 67, endPoint y: 65, distance: 127.6
click at [67, 65] on div "[PERSON_NAME] Sonnberg Biofleisch Home News Audits Berichte Veranstaltungen Lib…" at bounding box center [514, 250] width 1028 height 501
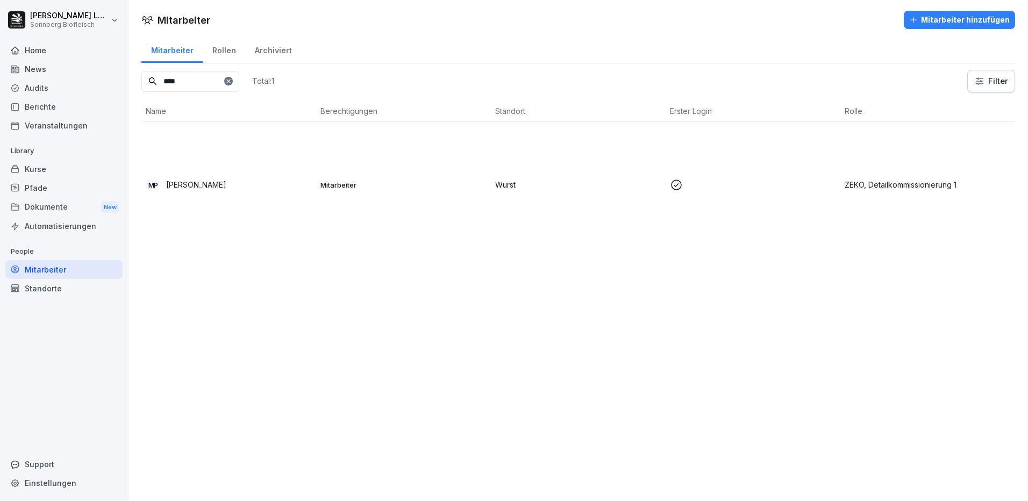
click at [289, 178] on div "MP [PERSON_NAME]" at bounding box center [229, 184] width 166 height 15
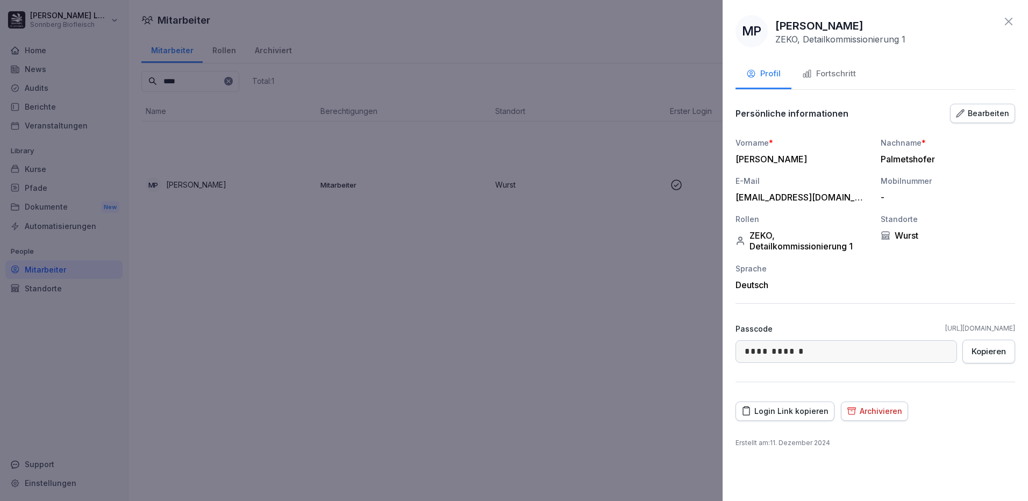
click at [842, 72] on div "Fortschritt" at bounding box center [829, 74] width 54 height 12
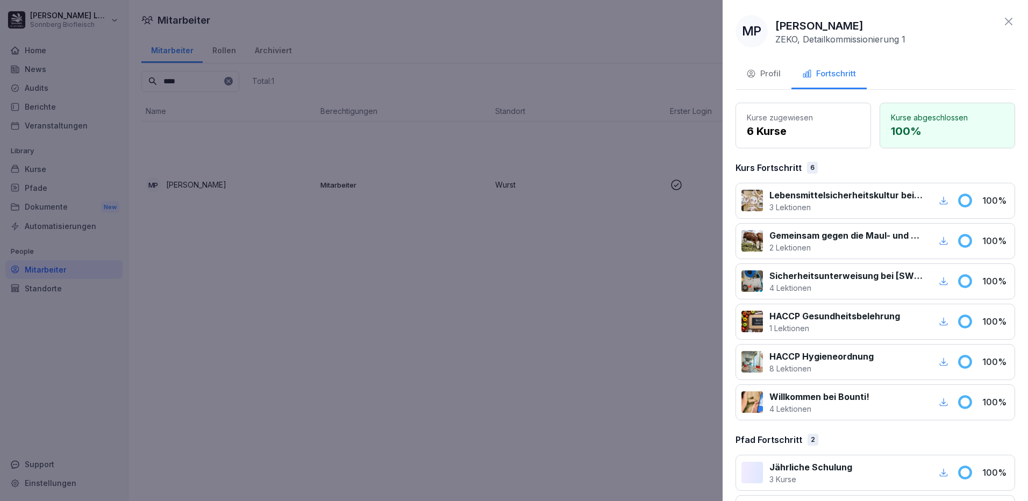
click at [329, 229] on div at bounding box center [514, 250] width 1028 height 501
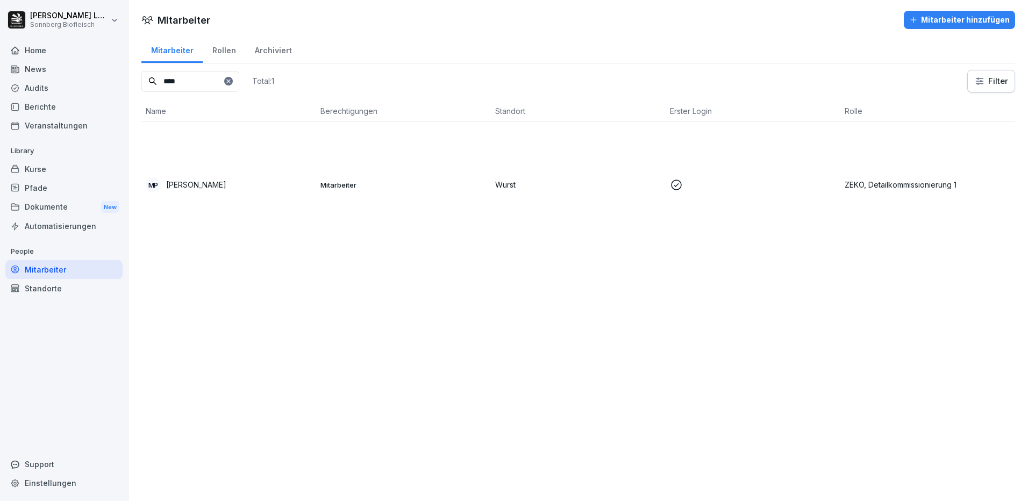
drag, startPoint x: 216, startPoint y: 87, endPoint x: 54, endPoint y: 81, distance: 161.4
click at [54, 81] on div "[PERSON_NAME] Sonnberg Biofleisch Home News Audits Berichte Veranstaltungen Lib…" at bounding box center [514, 250] width 1028 height 501
click at [205, 165] on td "[PERSON_NAME]" at bounding box center [228, 184] width 175 height 126
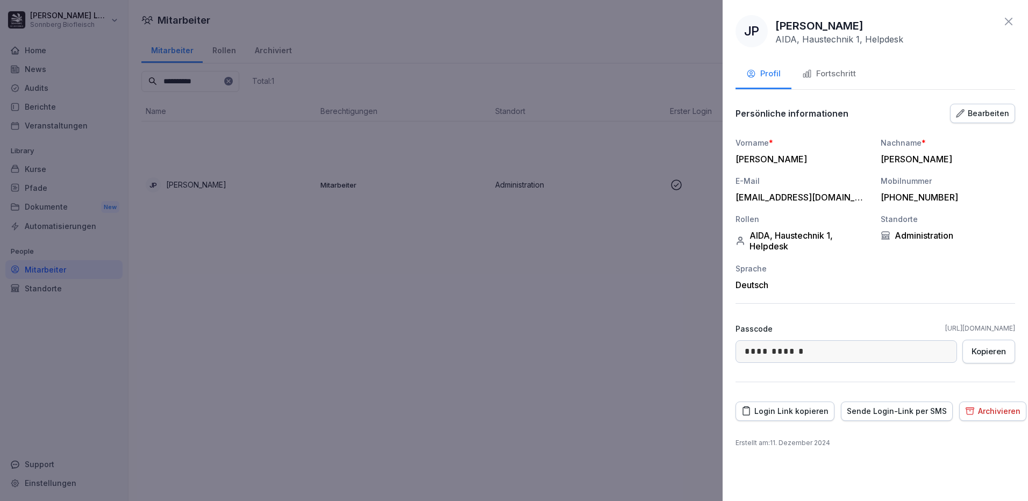
click at [830, 72] on button "Fortschritt" at bounding box center [828, 74] width 75 height 29
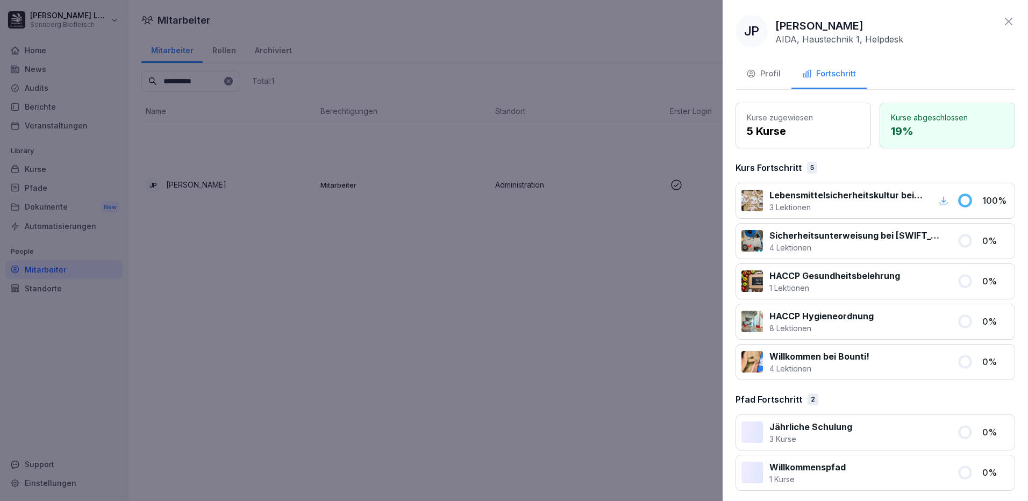
click at [830, 72] on div "Fortschritt" at bounding box center [829, 74] width 54 height 12
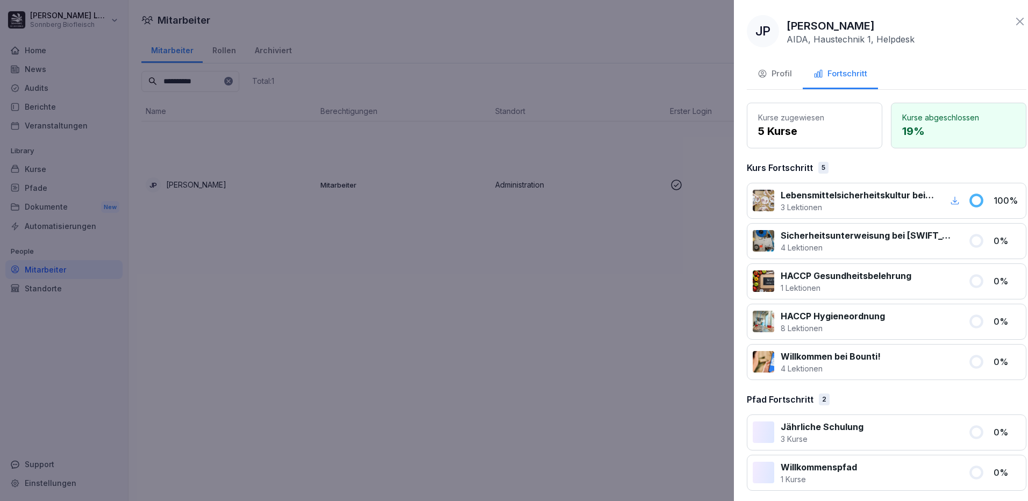
click at [502, 282] on div at bounding box center [514, 250] width 1028 height 501
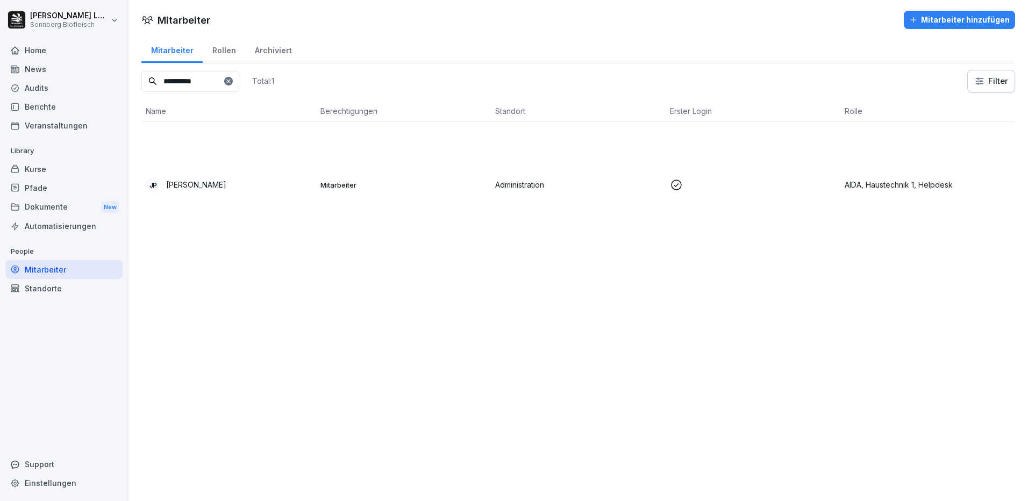
drag, startPoint x: 204, startPoint y: 78, endPoint x: 44, endPoint y: 27, distance: 167.8
click at [44, 27] on div "**********" at bounding box center [514, 250] width 1028 height 501
type input "******"
click at [268, 151] on td "MM [PERSON_NAME]" at bounding box center [228, 184] width 175 height 126
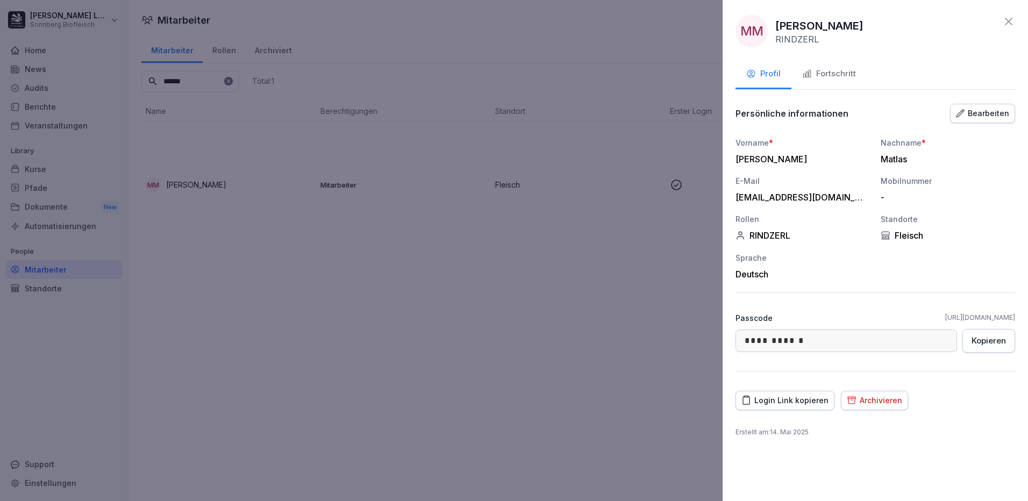
click at [828, 77] on div "Fortschritt" at bounding box center [829, 74] width 54 height 12
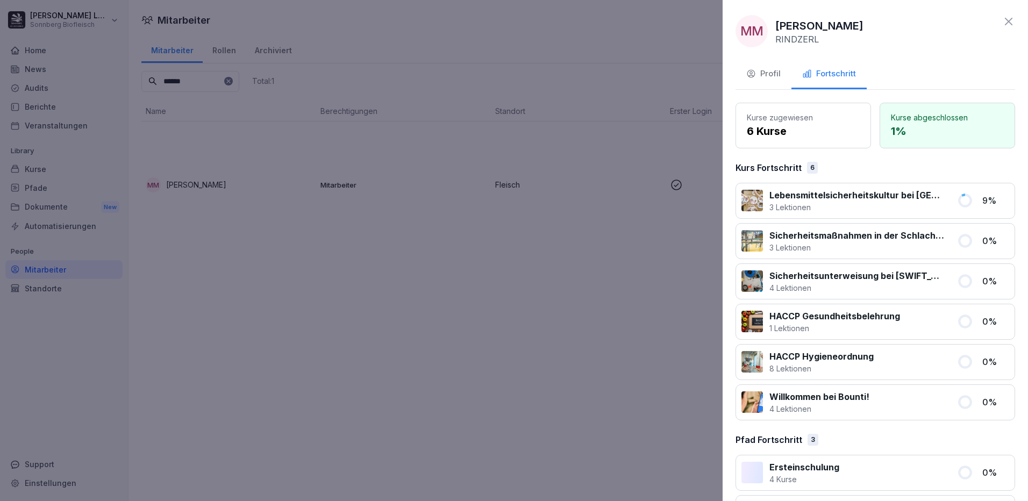
click at [568, 265] on div at bounding box center [514, 250] width 1028 height 501
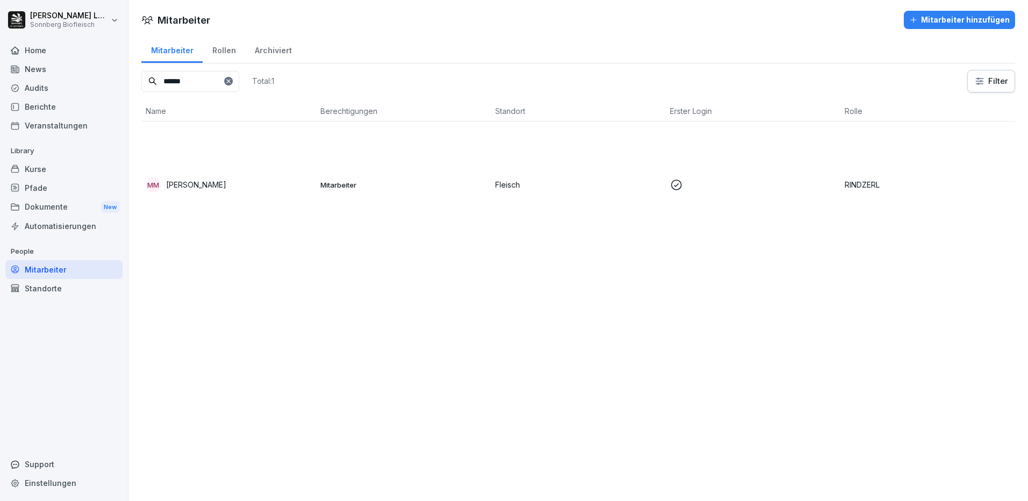
click at [51, 103] on div "Berichte" at bounding box center [63, 106] width 117 height 19
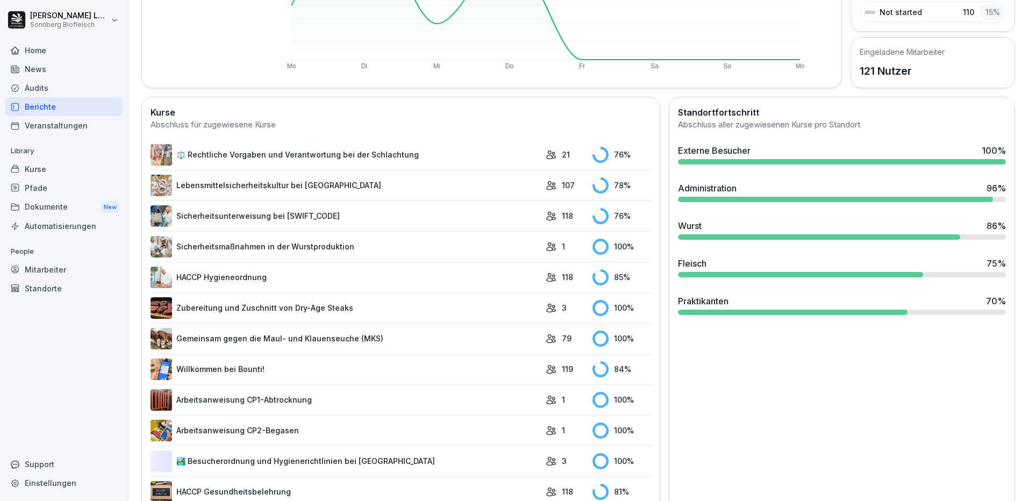
scroll to position [269, 0]
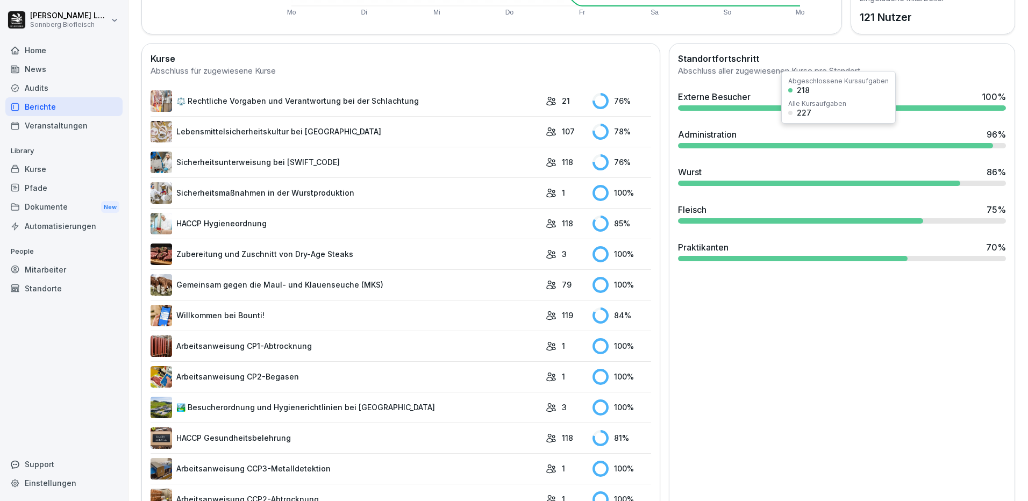
click at [749, 145] on div at bounding box center [835, 145] width 314 height 5
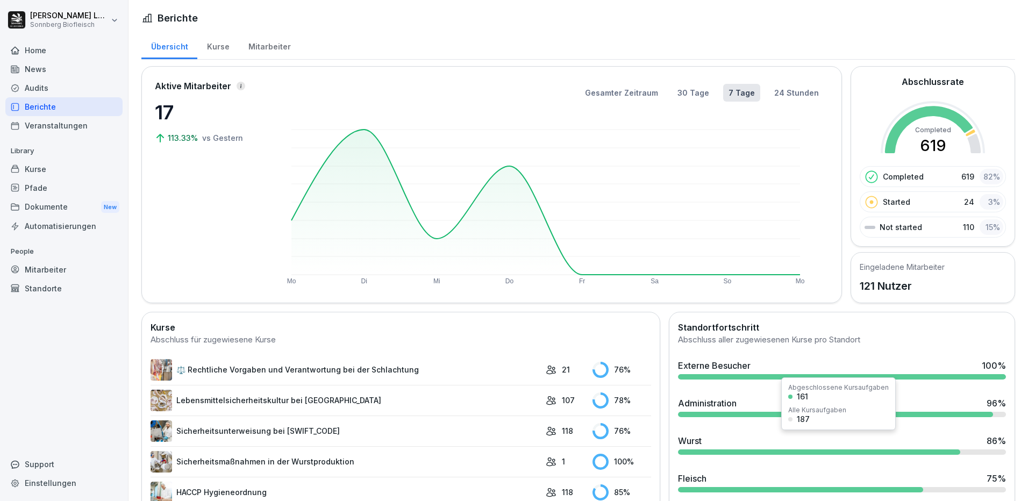
scroll to position [108, 0]
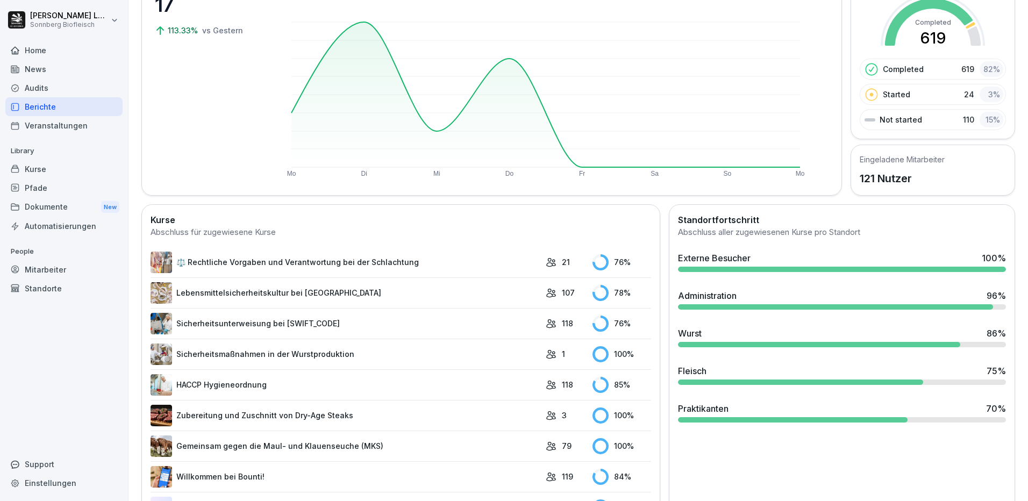
click at [748, 346] on div at bounding box center [819, 344] width 282 height 5
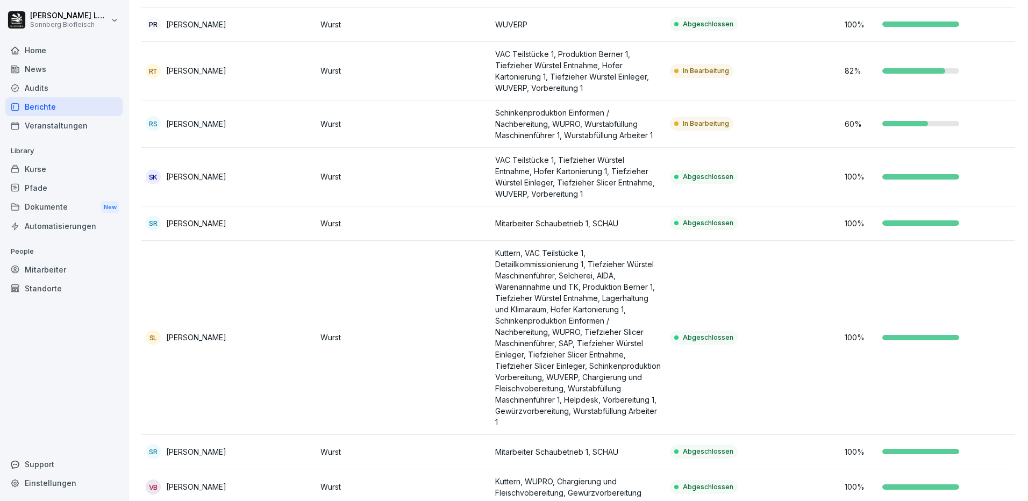
scroll to position [1509, 0]
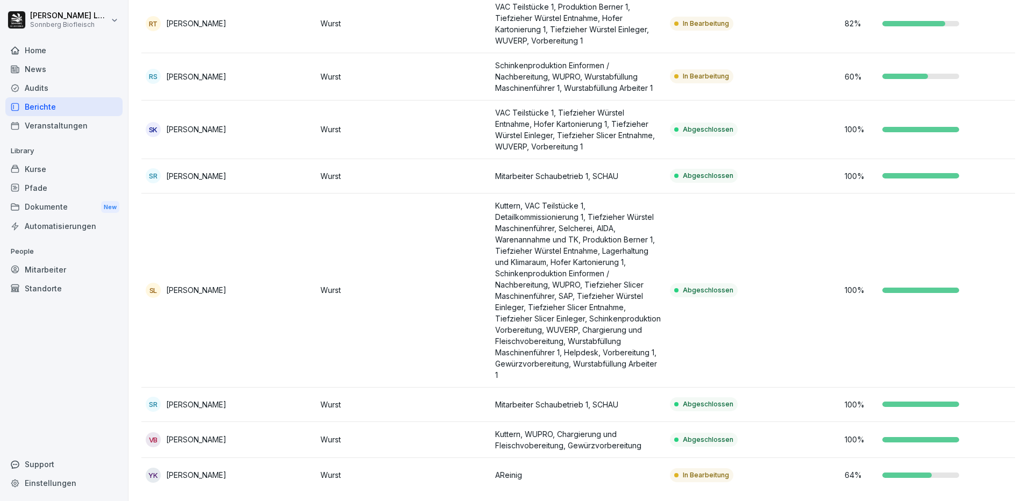
click at [557, 469] on p "AReinig" at bounding box center [578, 474] width 166 height 11
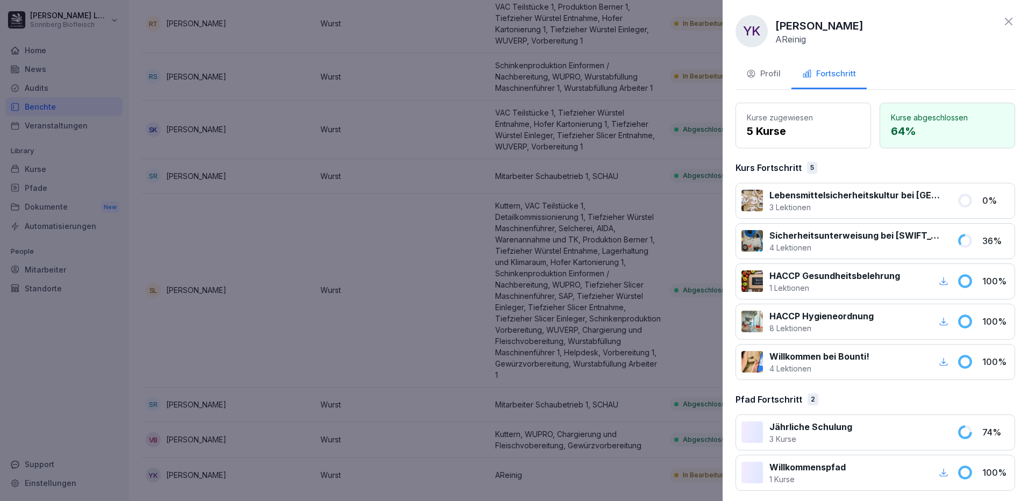
click at [425, 310] on div at bounding box center [514, 250] width 1028 height 501
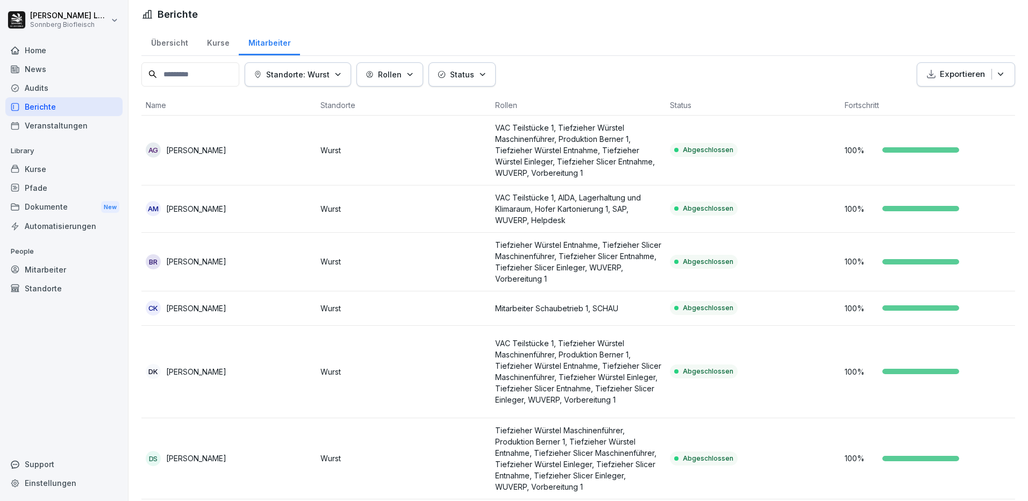
scroll to position [0, 0]
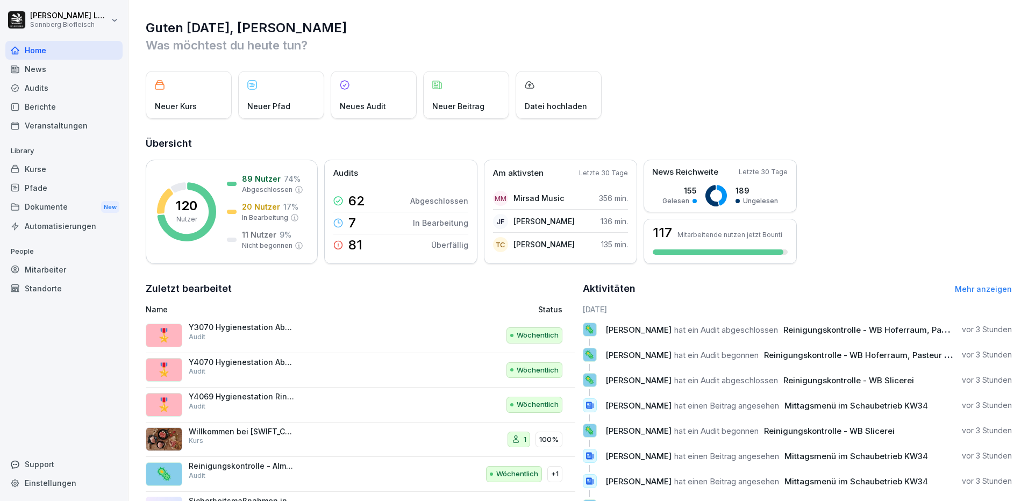
click at [67, 108] on div "Berichte" at bounding box center [63, 106] width 117 height 19
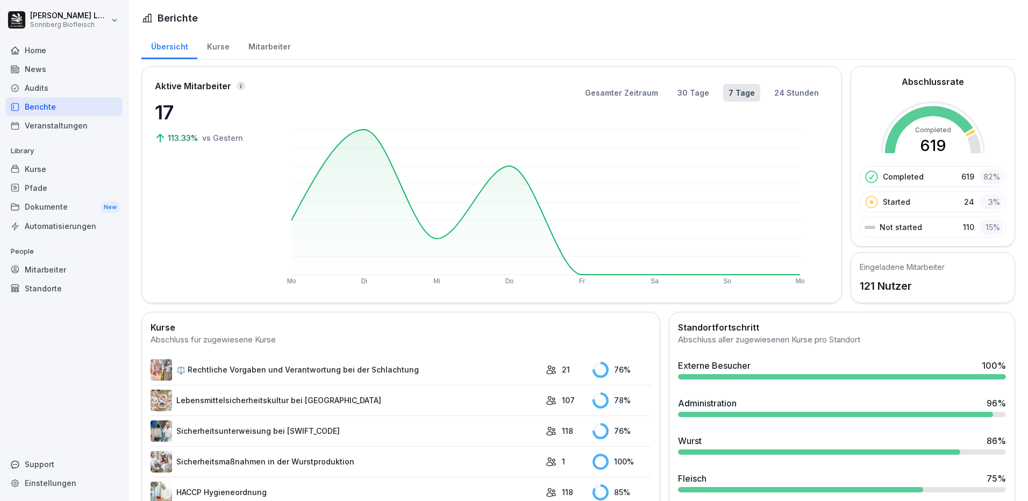
click at [36, 270] on div "Mitarbeiter" at bounding box center [63, 269] width 117 height 19
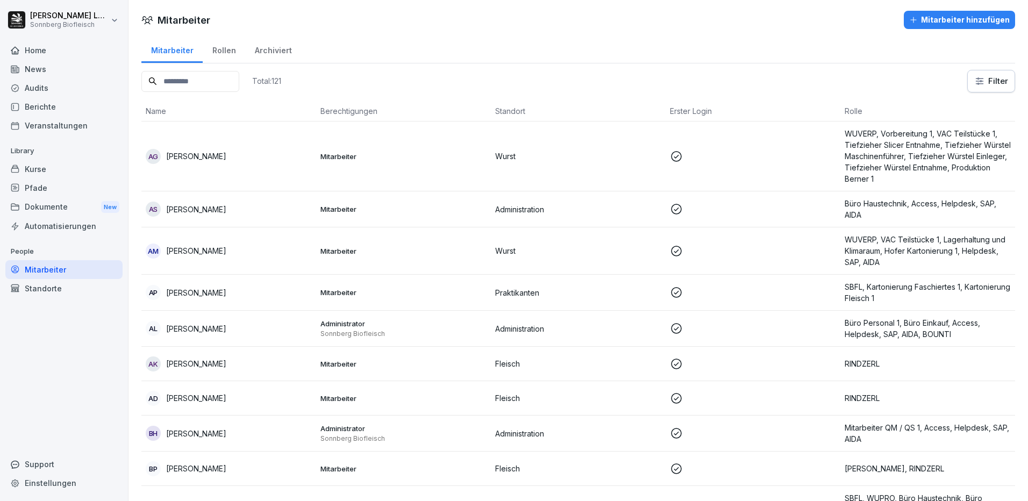
click at [205, 81] on input at bounding box center [190, 81] width 98 height 21
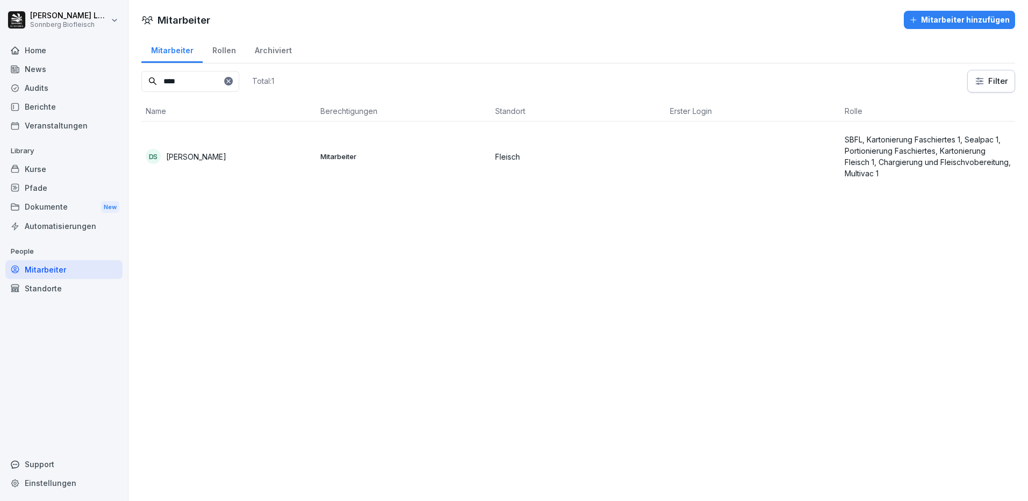
click at [427, 159] on p "Mitarbeiter" at bounding box center [403, 157] width 166 height 10
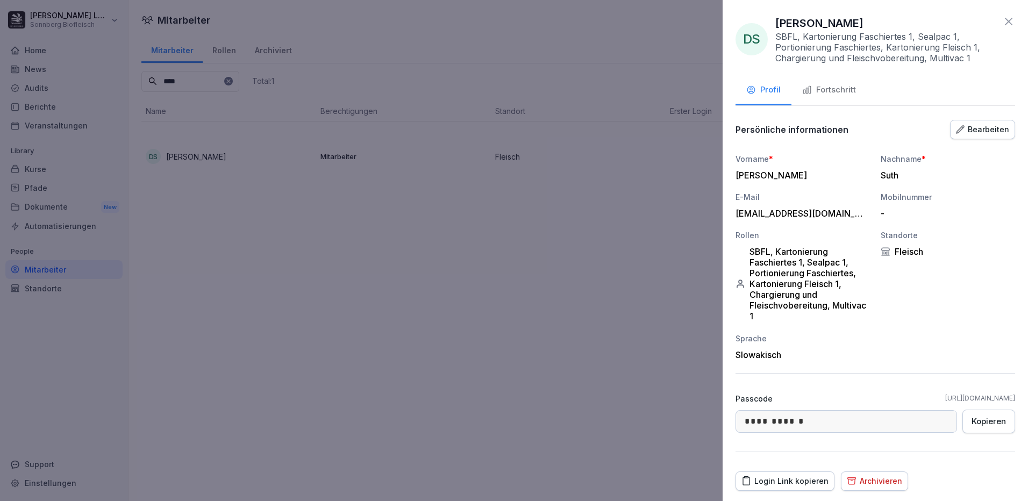
click at [830, 91] on div "Fortschritt" at bounding box center [829, 90] width 54 height 12
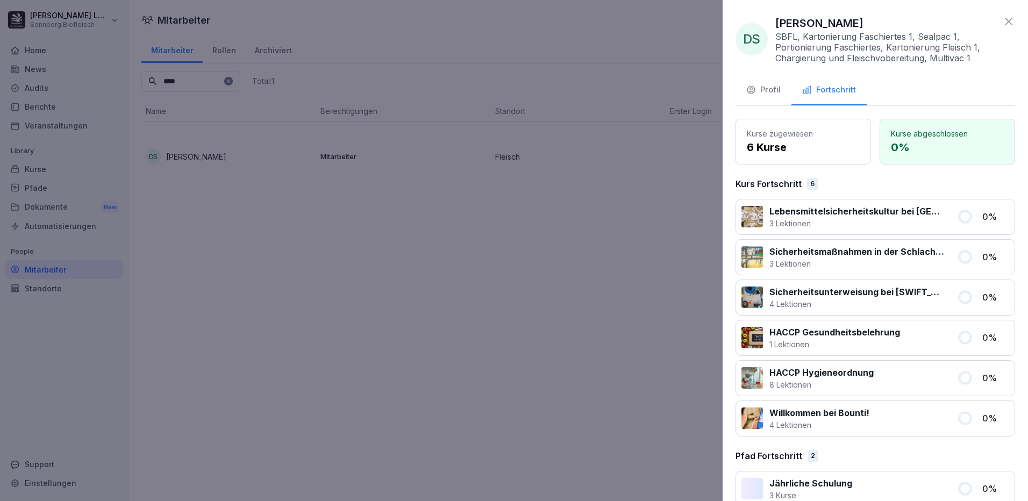
click at [764, 95] on div "Profil" at bounding box center [763, 90] width 34 height 12
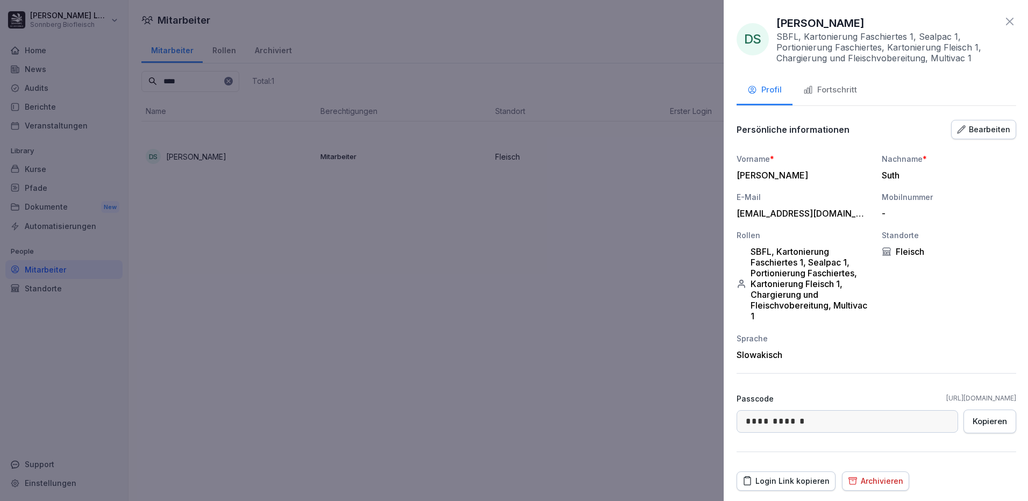
drag, startPoint x: 283, startPoint y: 360, endPoint x: 229, endPoint y: 148, distance: 218.1
click at [286, 344] on div at bounding box center [514, 250] width 1028 height 501
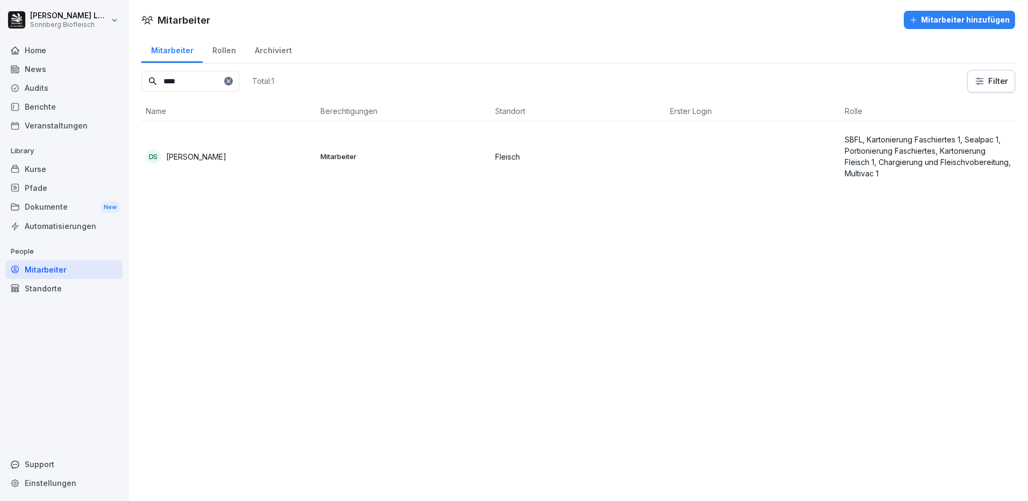
drag, startPoint x: 177, startPoint y: 83, endPoint x: 124, endPoint y: 89, distance: 53.0
click at [124, 89] on div "[PERSON_NAME] Sonnberg Biofleisch Home News Audits Berichte Veranstaltungen Lib…" at bounding box center [514, 250] width 1028 height 501
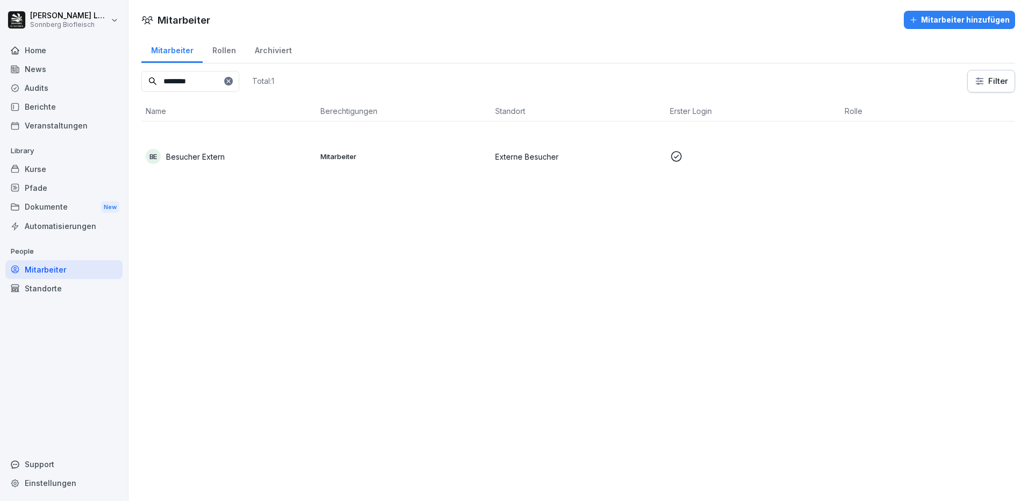
type input "********"
click at [347, 155] on p "Mitarbeiter" at bounding box center [403, 157] width 166 height 10
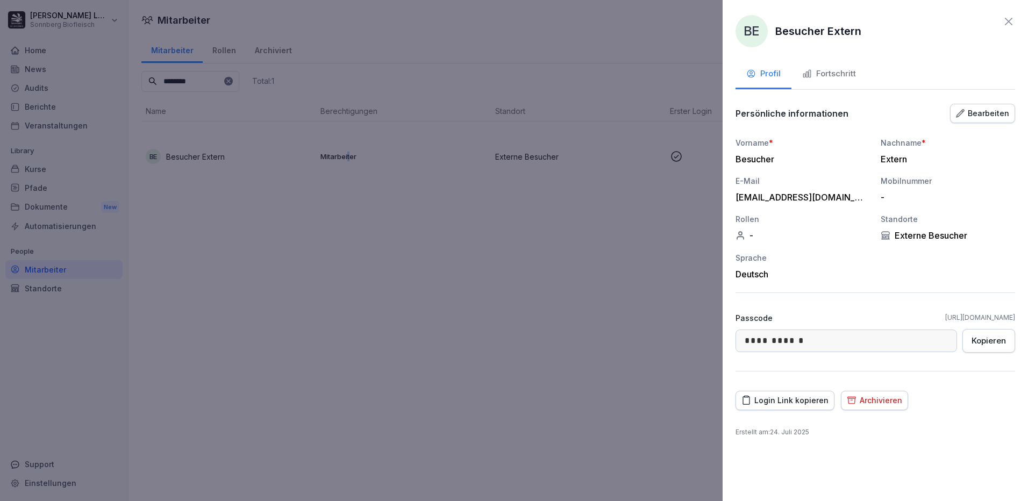
click at [825, 75] on div "Fortschritt" at bounding box center [829, 74] width 54 height 12
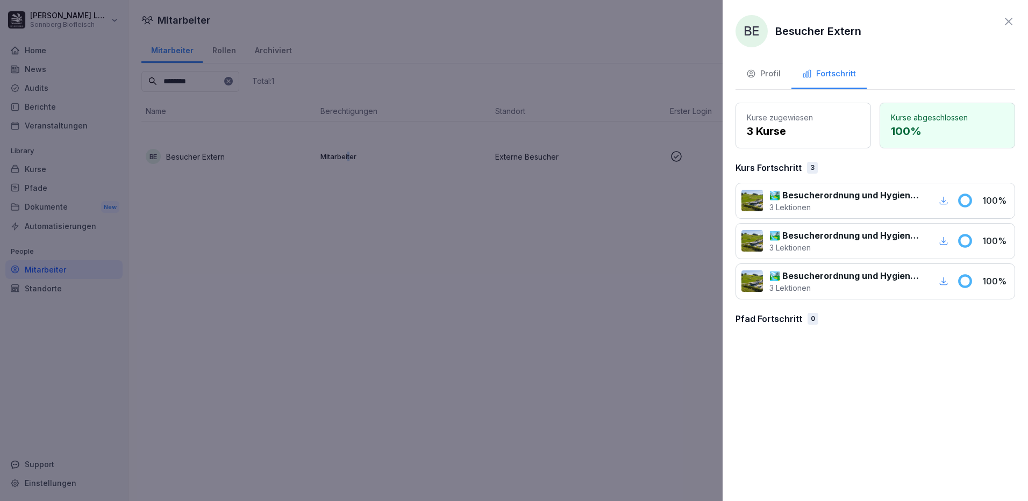
click at [770, 77] on div "Profil" at bounding box center [763, 74] width 34 height 12
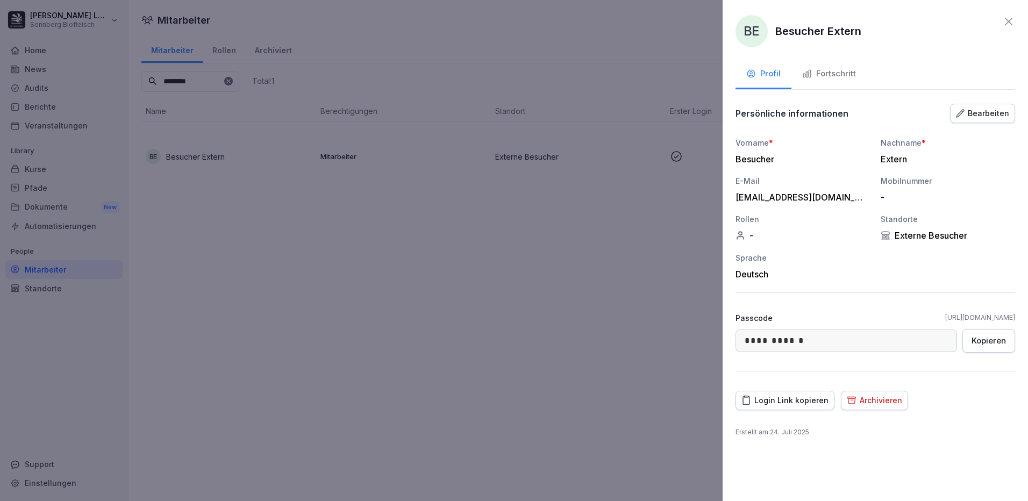
click at [1012, 22] on icon at bounding box center [1008, 21] width 13 height 13
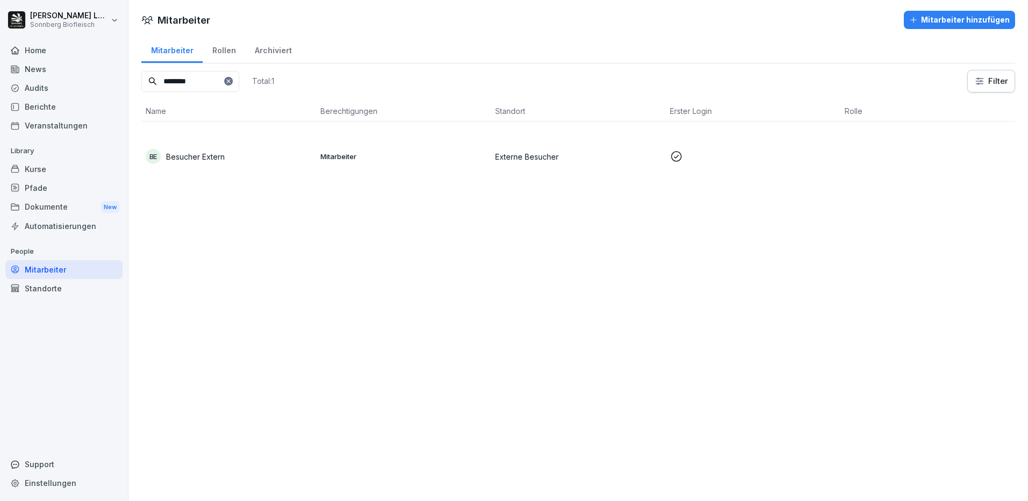
click at [46, 174] on div "Kurse" at bounding box center [63, 169] width 117 height 19
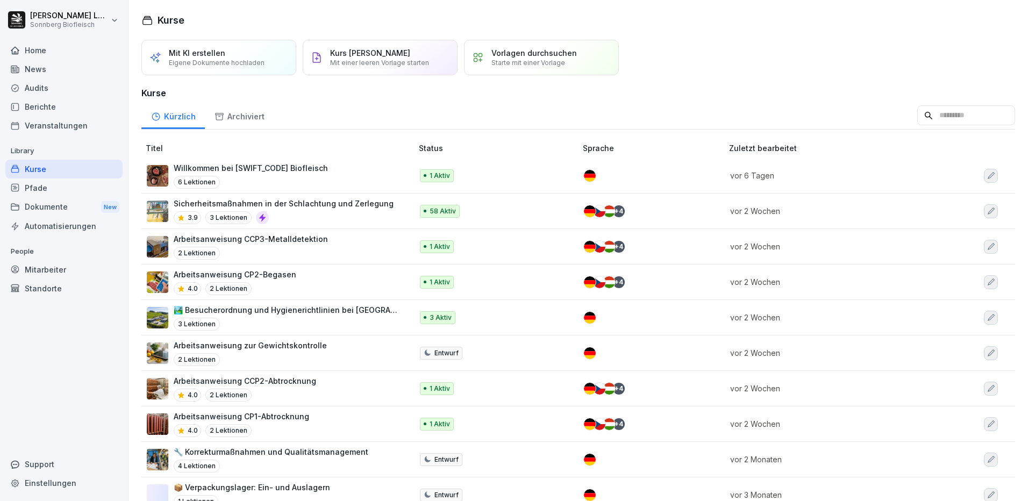
click at [294, 316] on p "🏞️ Besucherordnung und Hygienerichtlinien bei [GEOGRAPHIC_DATA]" at bounding box center [288, 309] width 228 height 11
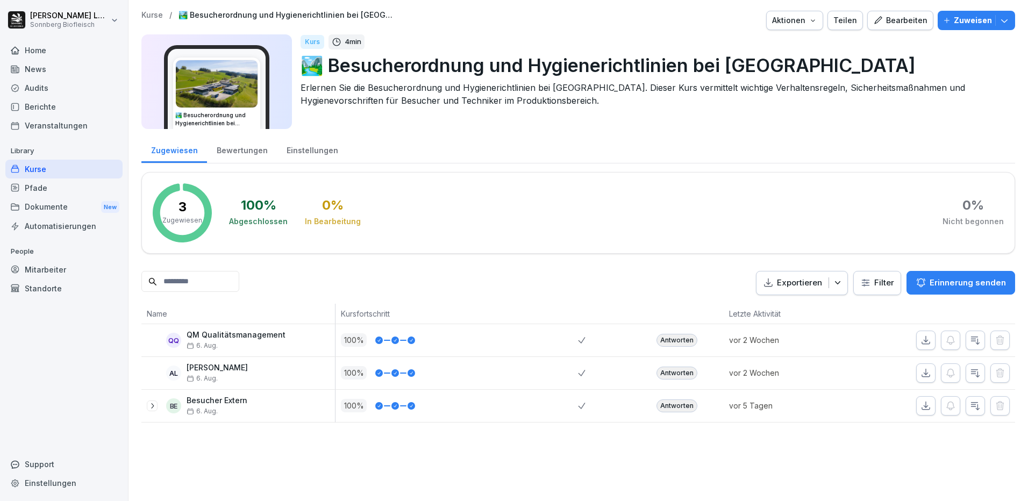
click at [299, 148] on div "Einstellungen" at bounding box center [312, 148] width 70 height 27
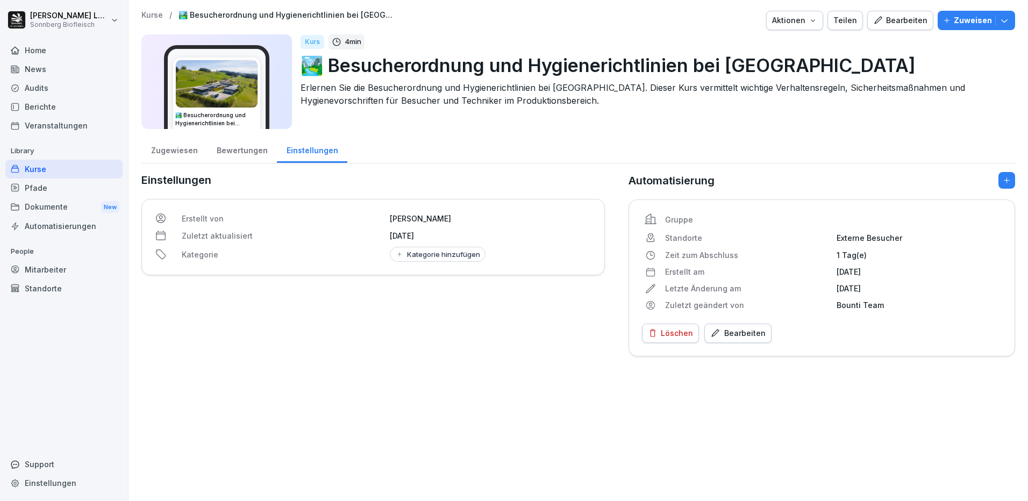
click at [755, 337] on div "Bearbeiten" at bounding box center [737, 333] width 55 height 12
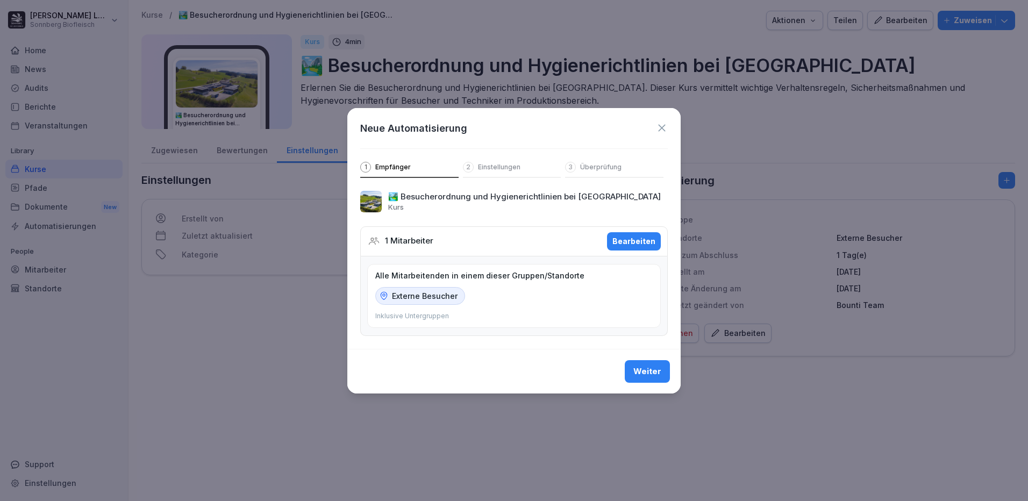
click at [478, 165] on p "Einstellungen" at bounding box center [499, 167] width 42 height 9
click at [661, 374] on button "Weiter" at bounding box center [647, 371] width 45 height 23
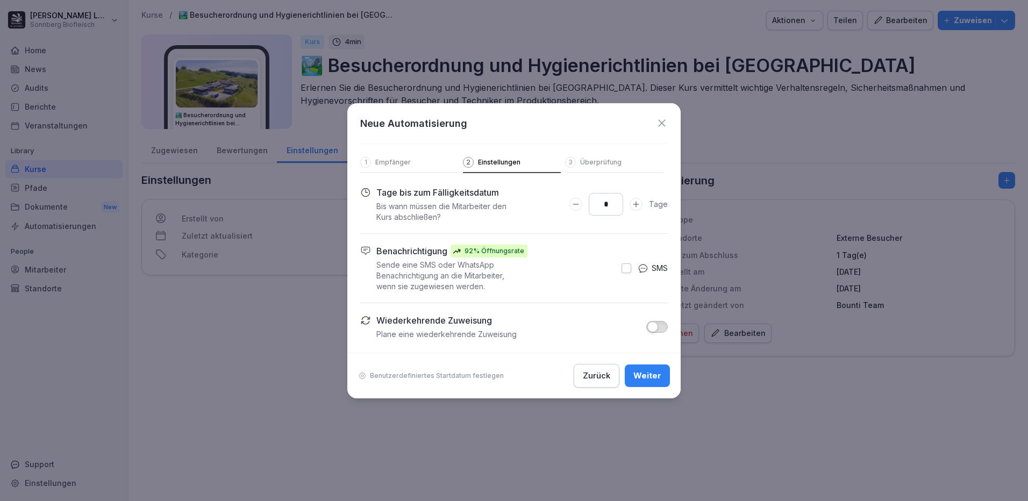
click at [647, 326] on button "button" at bounding box center [657, 327] width 22 height 12
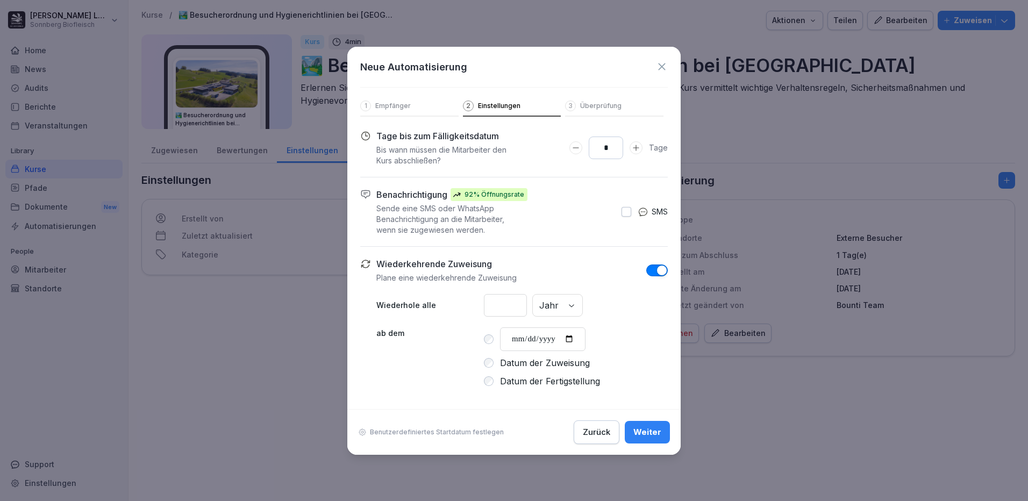
click at [518, 306] on input "*" at bounding box center [505, 305] width 43 height 23
click at [570, 311] on div "* Jahr Tag Monat Jahr" at bounding box center [576, 305] width 184 height 23
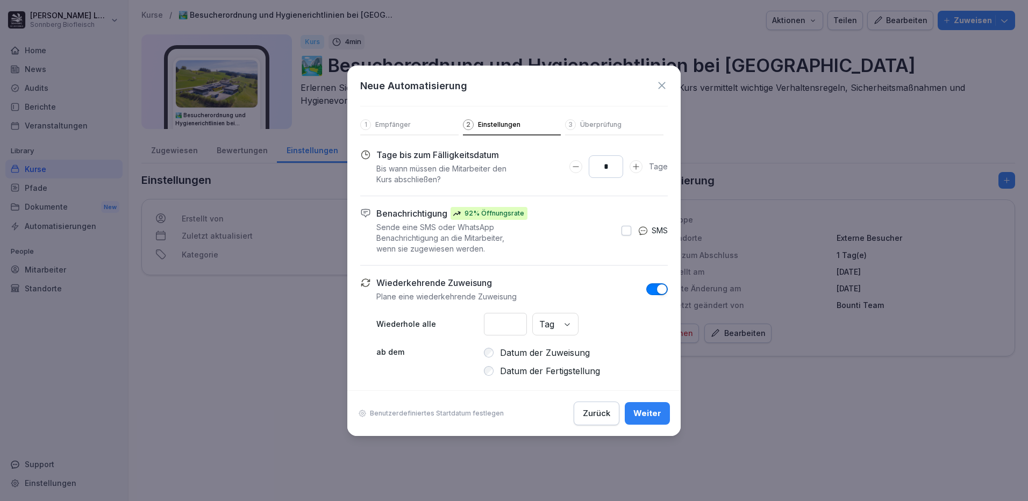
click at [510, 374] on label "Datum der Fertigstellung" at bounding box center [550, 370] width 100 height 13
click at [644, 415] on div "Weiter" at bounding box center [647, 413] width 28 height 12
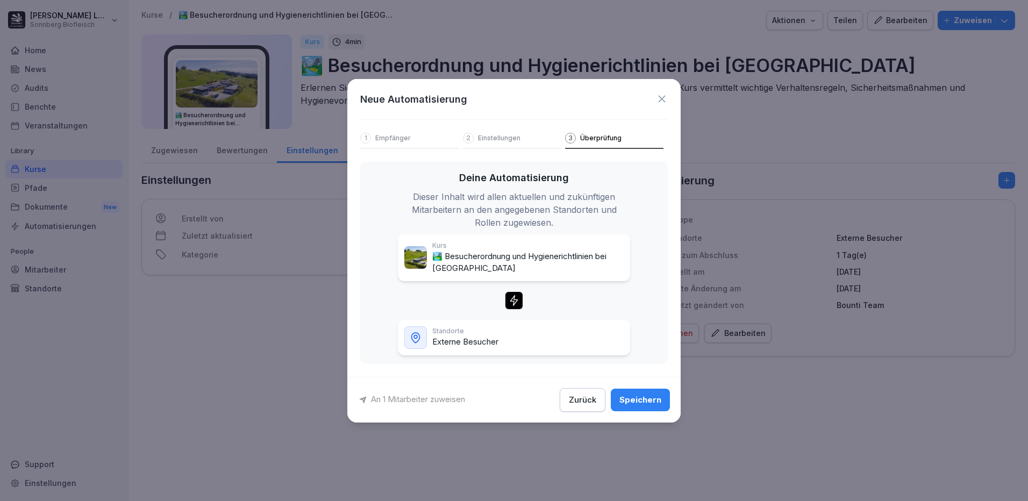
click at [651, 399] on div "Speichern" at bounding box center [640, 400] width 42 height 12
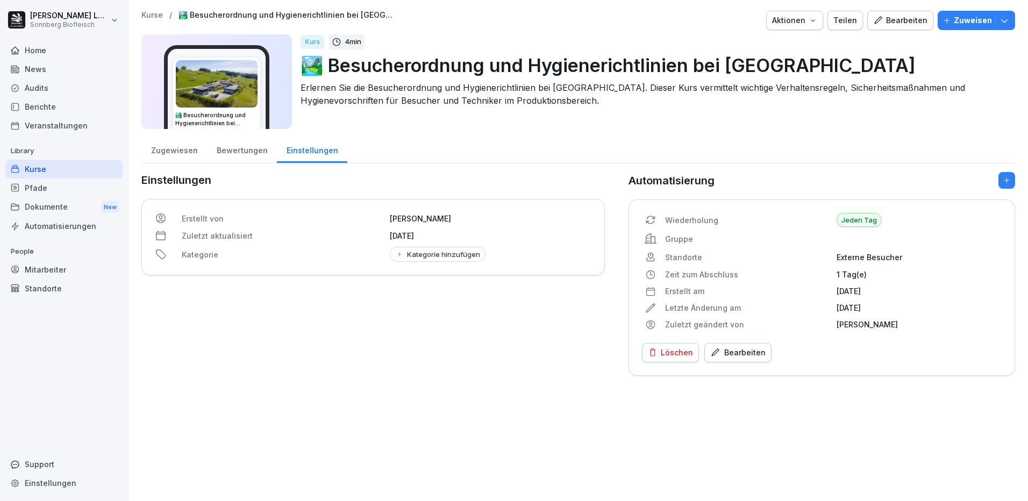
click at [71, 263] on div "Mitarbeiter" at bounding box center [63, 269] width 117 height 19
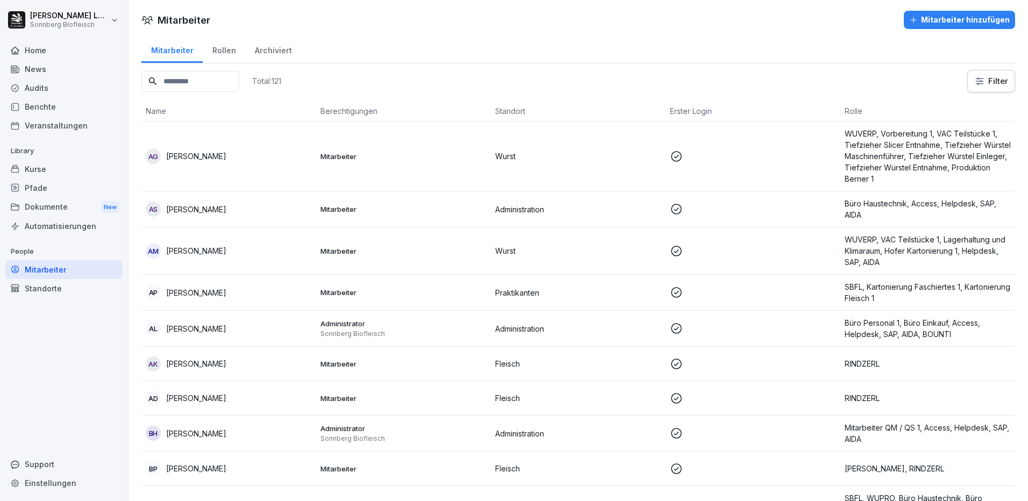
click at [227, 74] on input at bounding box center [190, 81] width 98 height 21
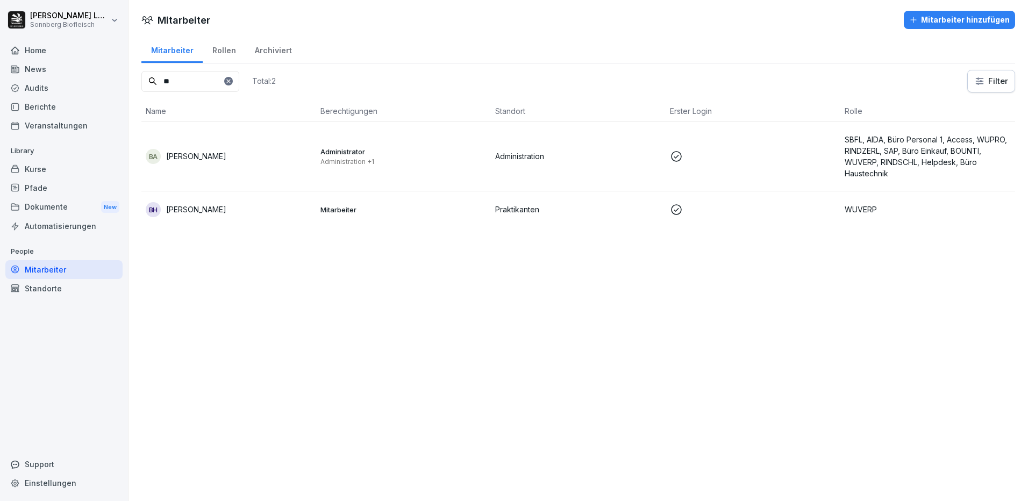
type input "*"
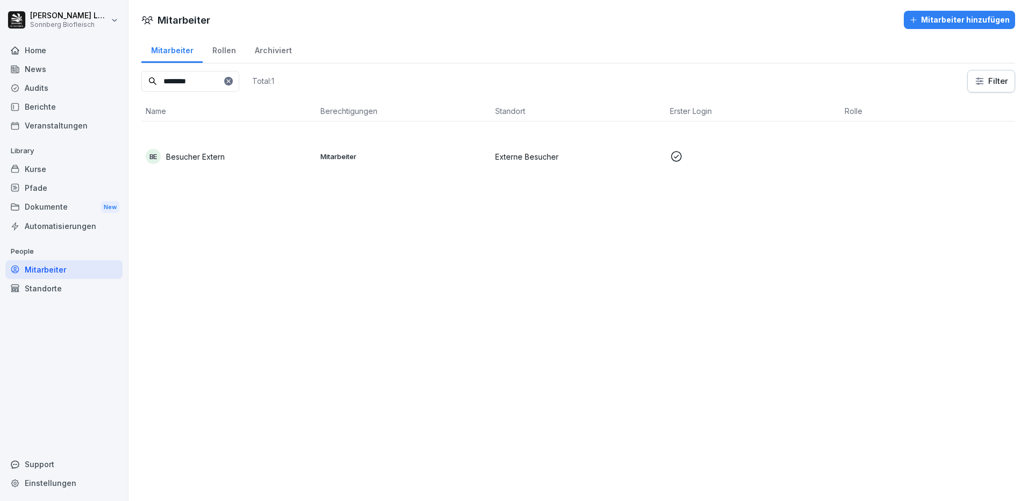
type input "********"
click at [326, 149] on td "Mitarbeiter" at bounding box center [403, 156] width 175 height 70
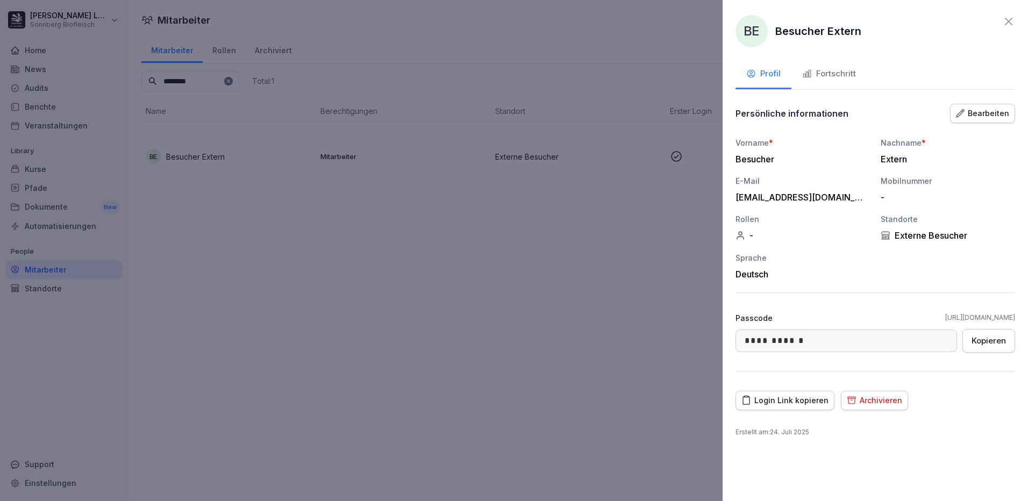
click at [834, 72] on div "Fortschritt" at bounding box center [829, 74] width 54 height 12
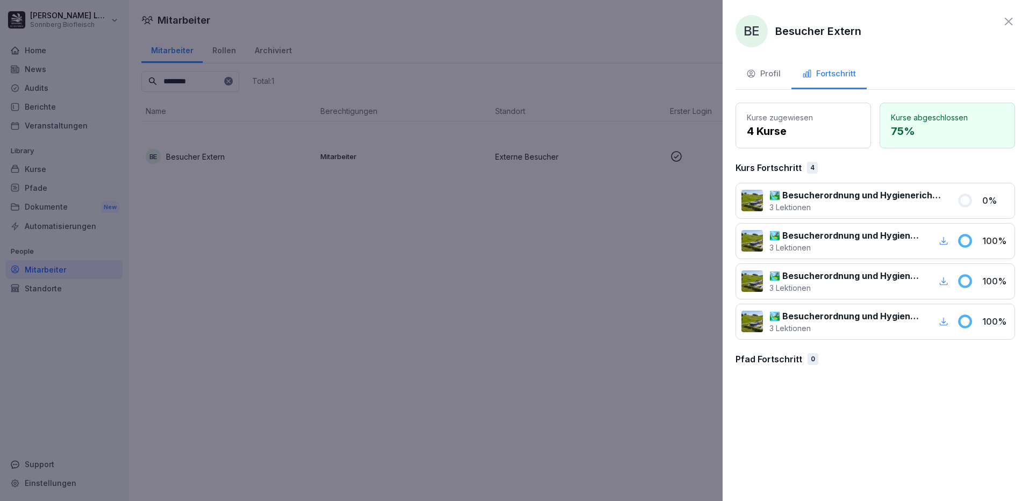
click at [1001, 22] on div "BE Besucher Extern" at bounding box center [875, 31] width 280 height 32
click at [1007, 18] on icon at bounding box center [1008, 21] width 13 height 13
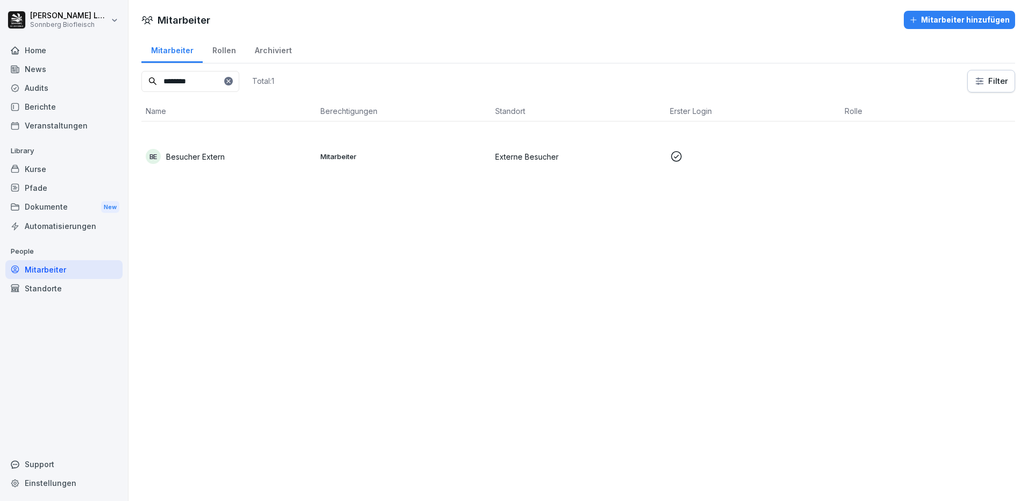
click at [232, 81] on icon at bounding box center [228, 81] width 6 height 6
